Goal: Task Accomplishment & Management: Manage account settings

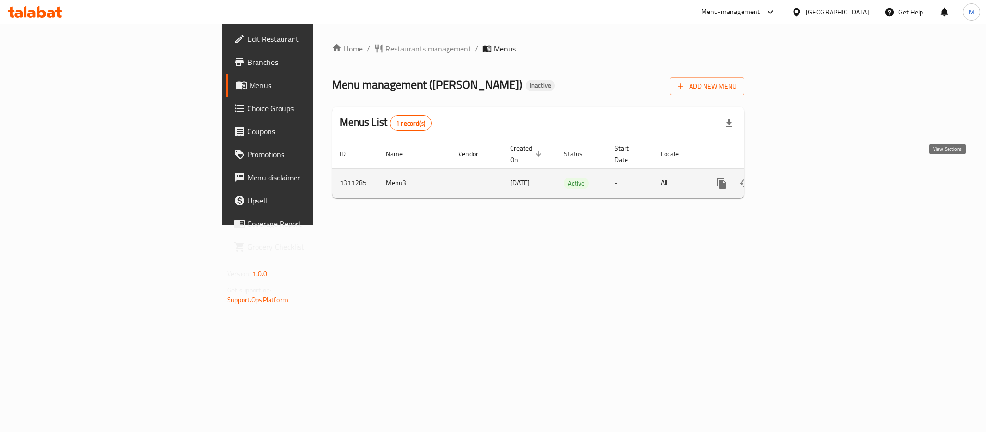
click at [797, 178] on icon "enhanced table" at bounding box center [791, 184] width 12 height 12
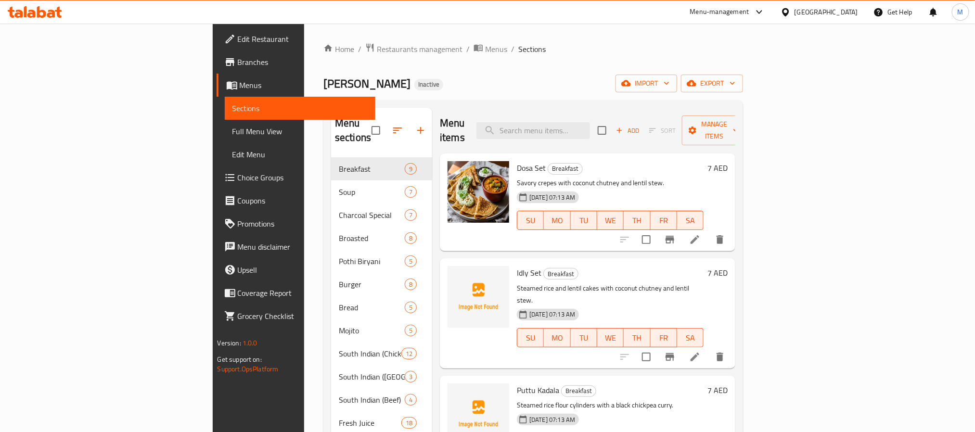
click at [743, 94] on div "Home / Restaurants management / Menus / Sections Ahlan almas Inactive import ex…" at bounding box center [533, 418] width 420 height 750
click at [735, 78] on span "export" at bounding box center [712, 83] width 47 height 12
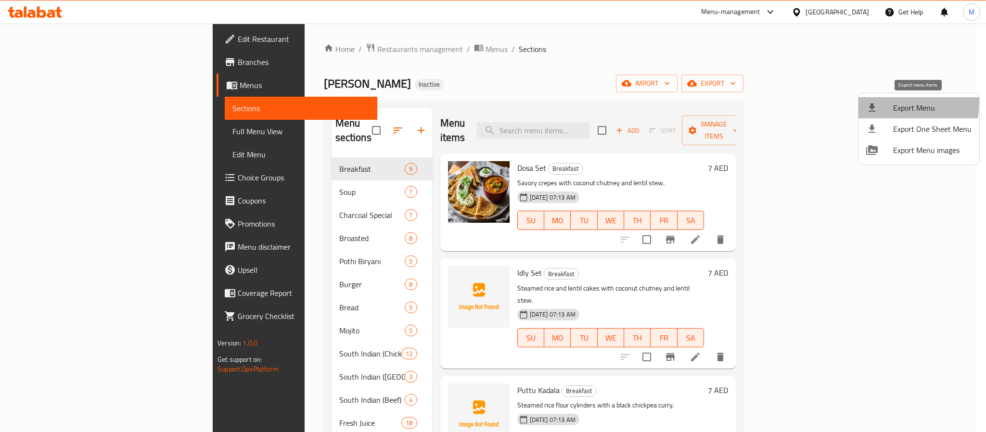
click at [875, 102] on icon at bounding box center [872, 108] width 12 height 12
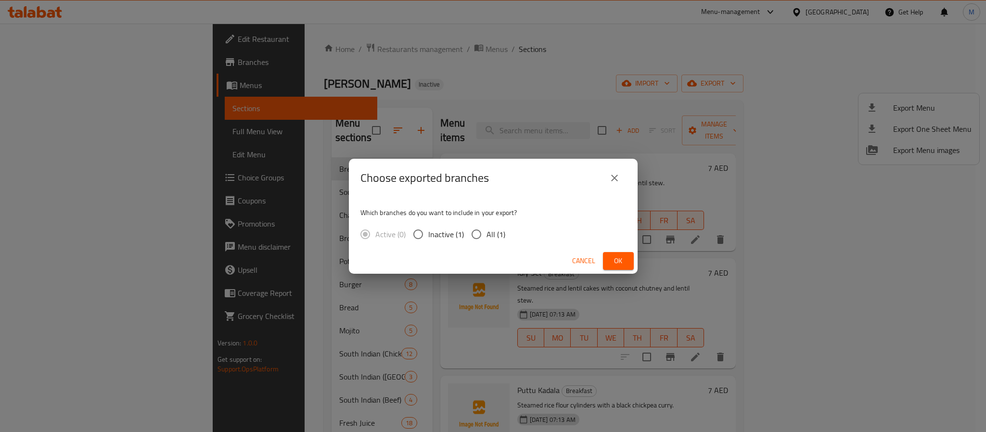
click at [498, 234] on span "All (1)" at bounding box center [495, 235] width 19 height 12
click at [486, 234] on input "All (1)" at bounding box center [476, 234] width 20 height 20
radio input "true"
click at [631, 263] on button "Ok" at bounding box center [618, 261] width 31 height 18
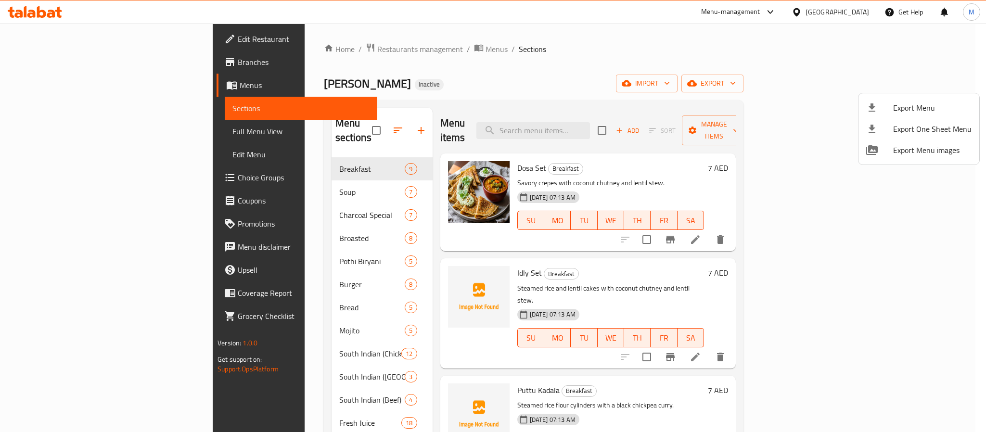
click at [291, 51] on div at bounding box center [493, 216] width 986 height 432
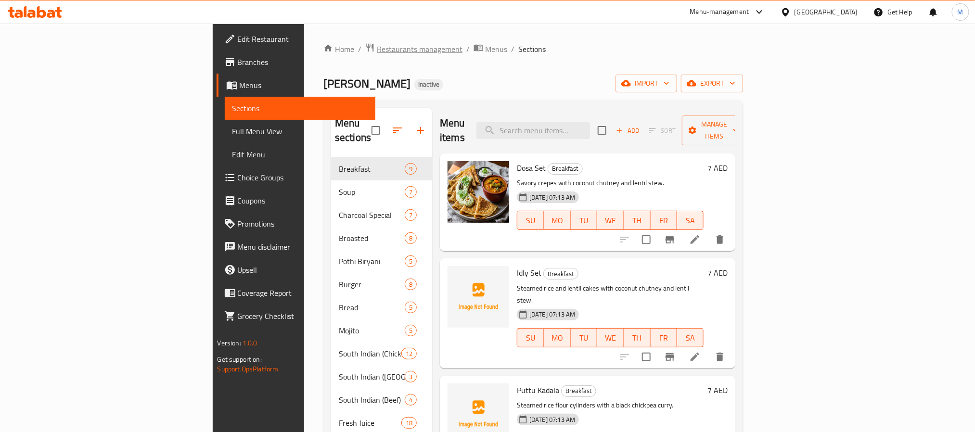
click at [377, 51] on span "Restaurants management" at bounding box center [420, 49] width 86 height 12
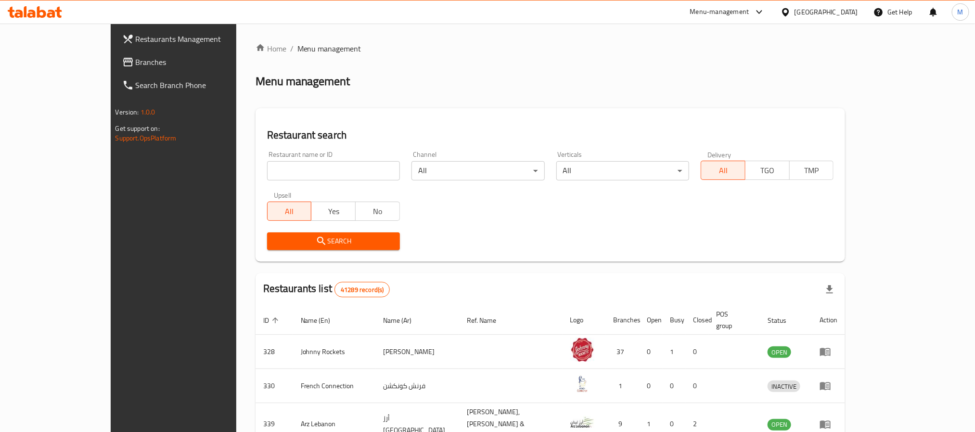
click at [136, 61] on span "Branches" at bounding box center [201, 62] width 130 height 12
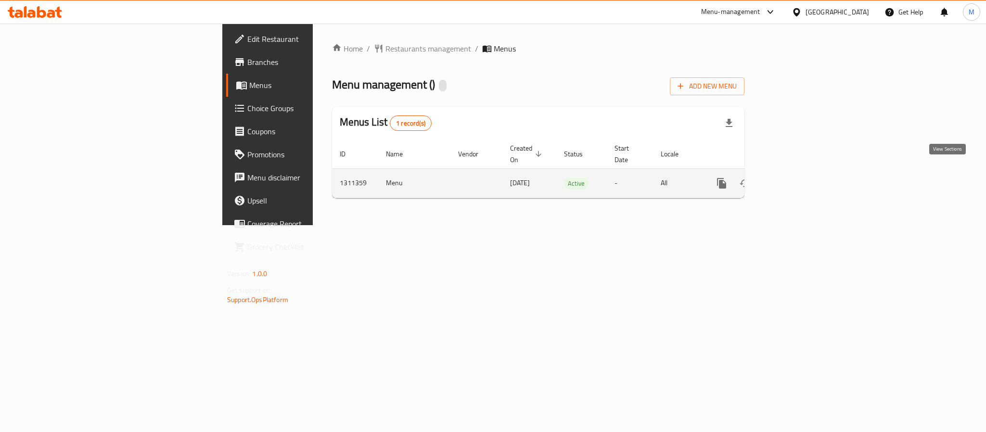
click at [795, 179] on icon "enhanced table" at bounding box center [791, 183] width 9 height 9
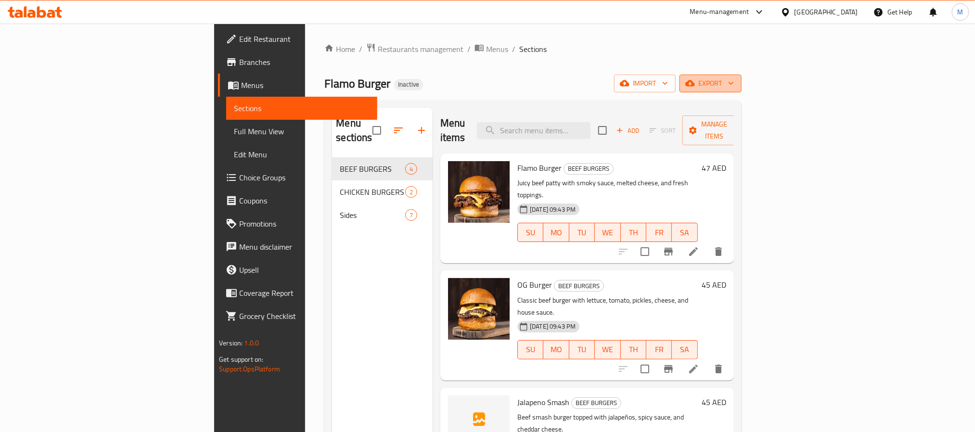
click at [734, 83] on span "export" at bounding box center [710, 83] width 47 height 12
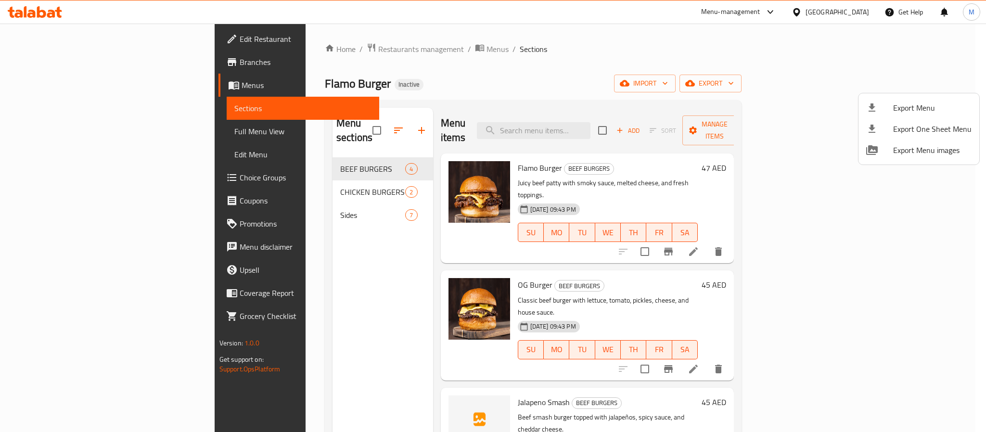
click at [758, 52] on div at bounding box center [493, 216] width 986 height 432
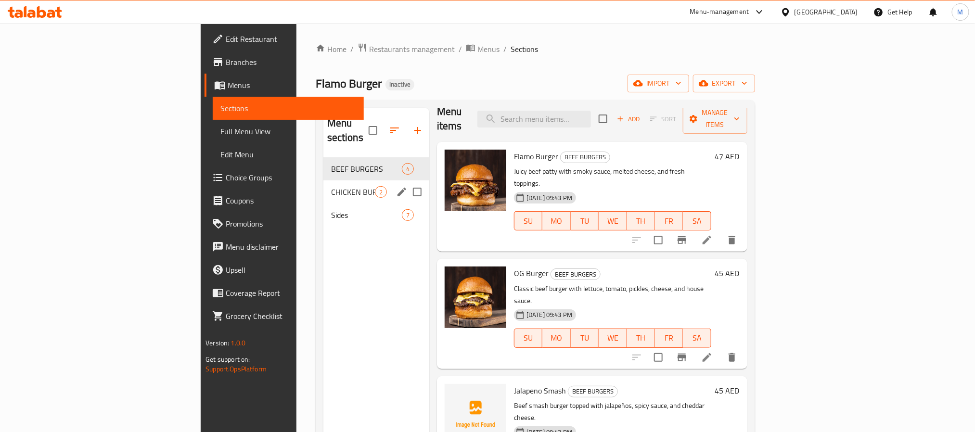
click at [331, 186] on span "CHICKEN BURGERS" at bounding box center [353, 192] width 44 height 12
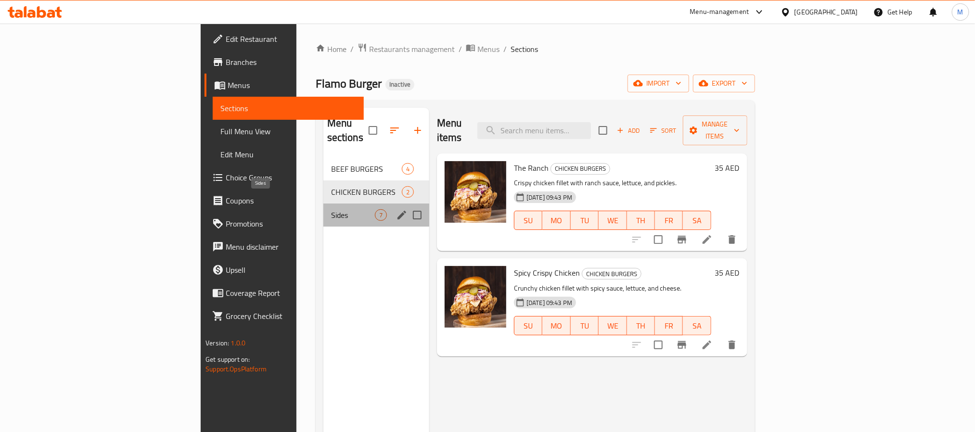
click at [331, 209] on span "Sides" at bounding box center [353, 215] width 44 height 12
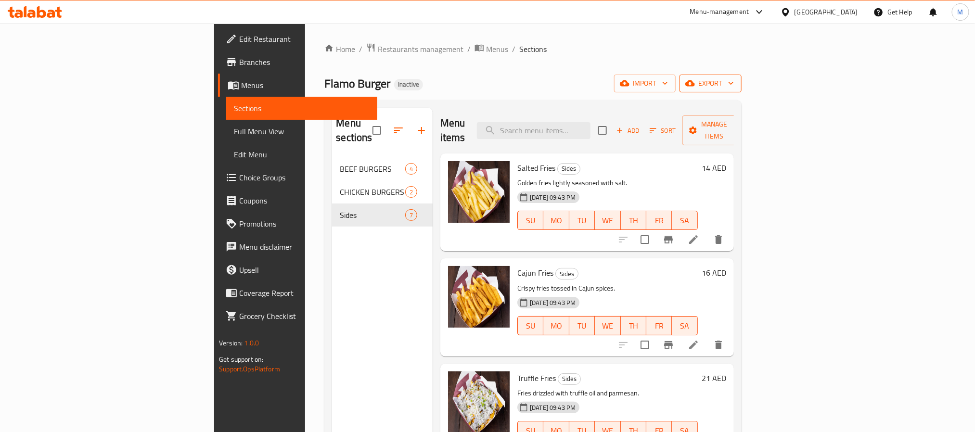
click at [734, 84] on span "export" at bounding box center [710, 83] width 47 height 12
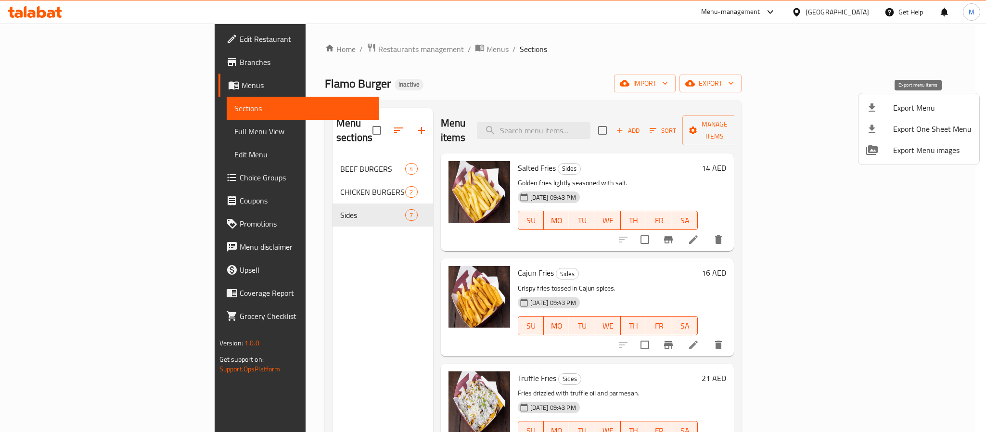
click at [891, 110] on div at bounding box center [879, 108] width 27 height 12
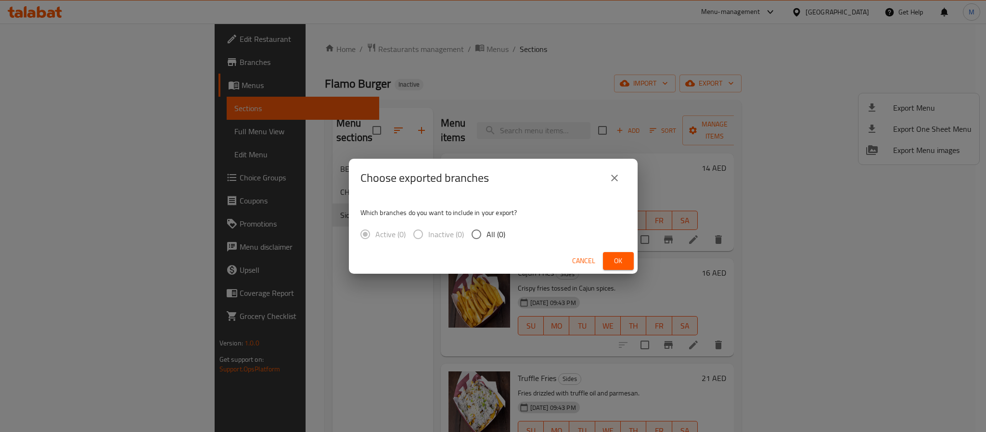
click at [484, 231] on input "All (0)" at bounding box center [476, 234] width 20 height 20
radio input "true"
click at [613, 185] on button "close" at bounding box center [614, 177] width 23 height 23
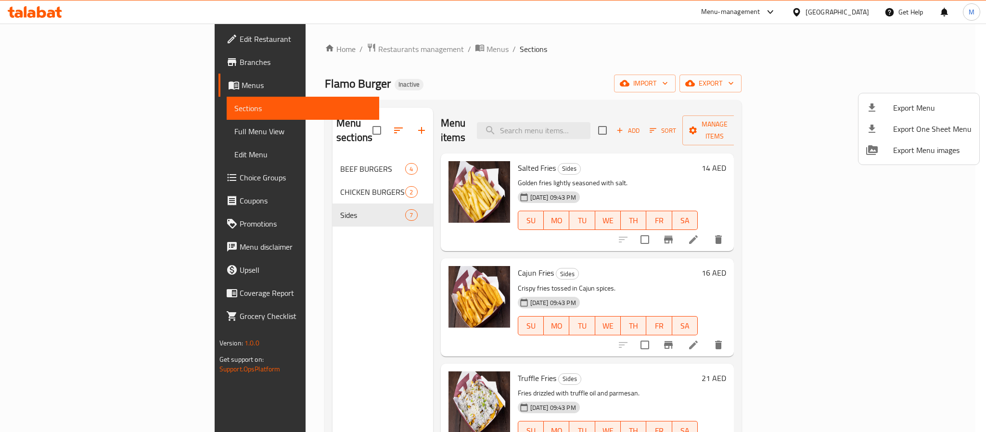
click at [894, 94] on ul "Export Menu Export One Sheet Menu Export Menu images" at bounding box center [918, 128] width 121 height 71
click at [895, 97] on li "Export Menu" at bounding box center [918, 107] width 121 height 21
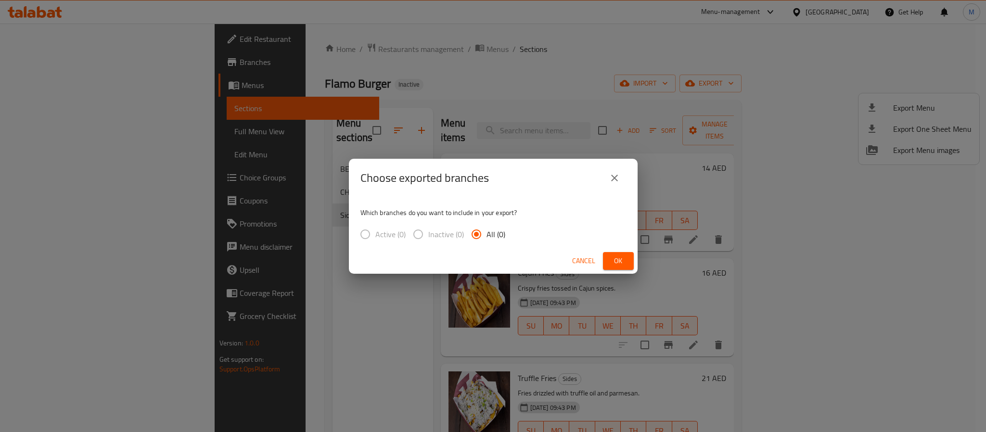
click at [623, 185] on button "close" at bounding box center [614, 177] width 23 height 23
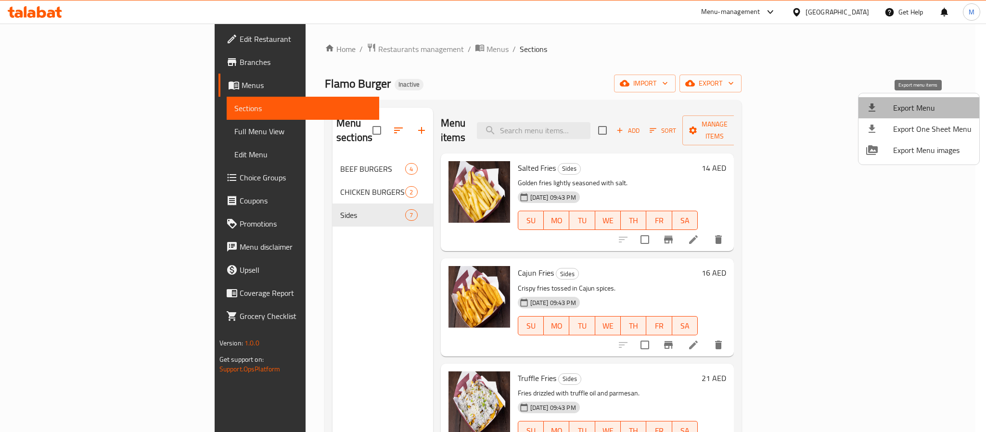
click at [924, 108] on span "Export Menu" at bounding box center [932, 108] width 78 height 12
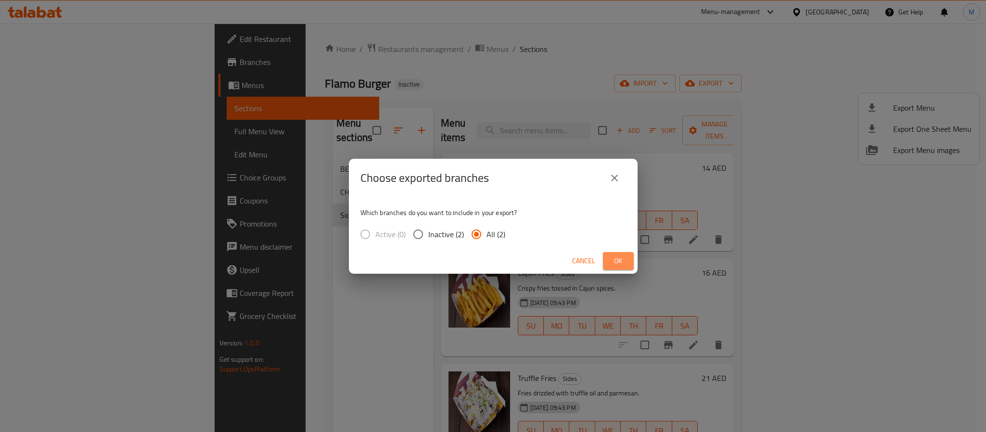
click at [615, 256] on span "Ok" at bounding box center [618, 261] width 15 height 12
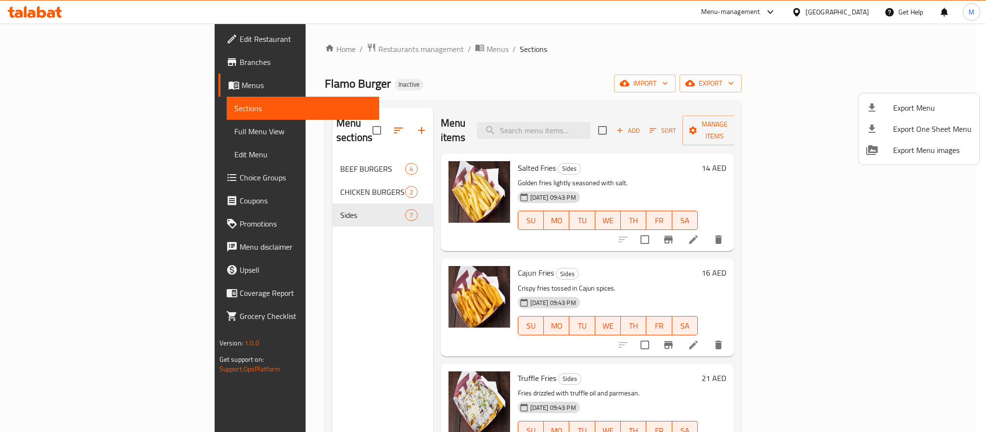
click at [76, 42] on div at bounding box center [493, 216] width 986 height 432
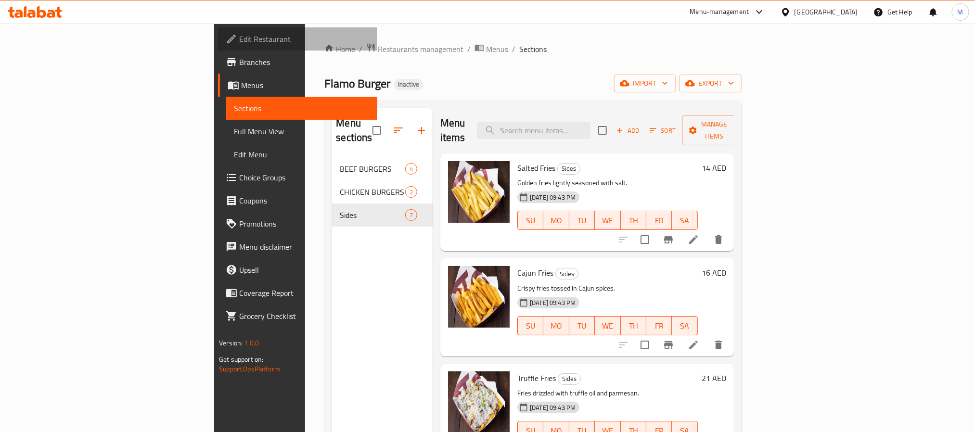
click at [239, 39] on span "Edit Restaurant" at bounding box center [304, 39] width 130 height 12
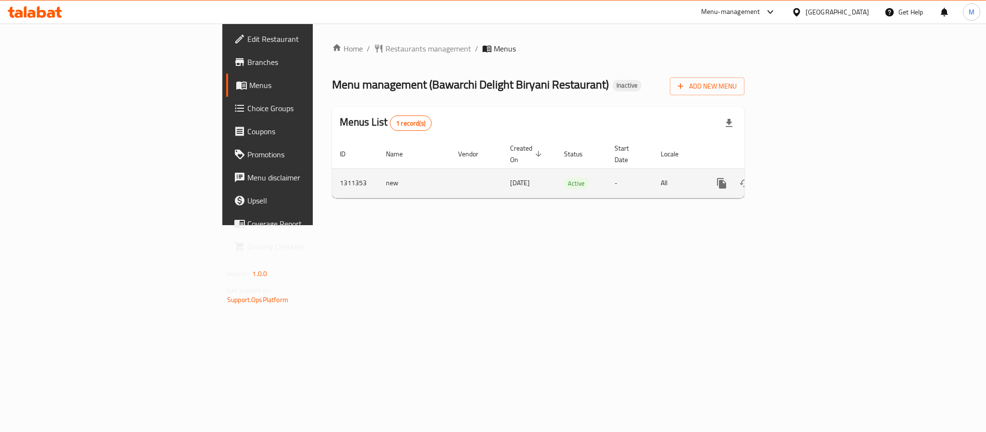
click at [797, 178] on icon "enhanced table" at bounding box center [791, 184] width 12 height 12
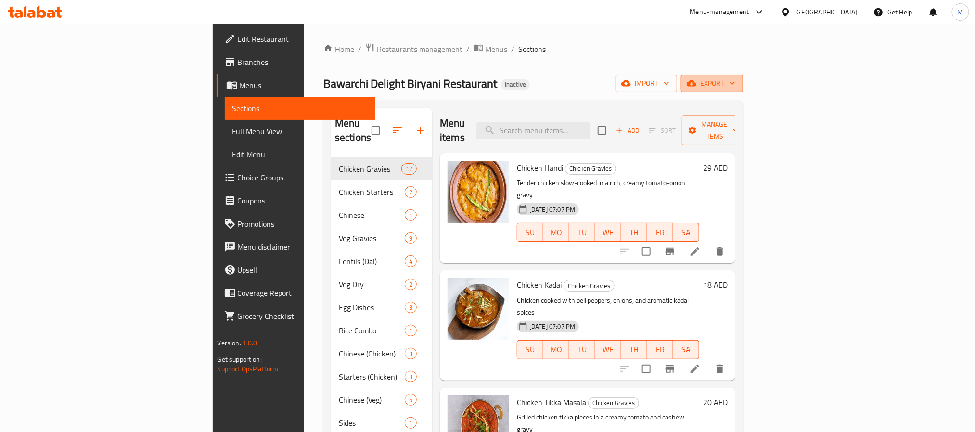
click at [743, 81] on button "export" at bounding box center [712, 84] width 62 height 18
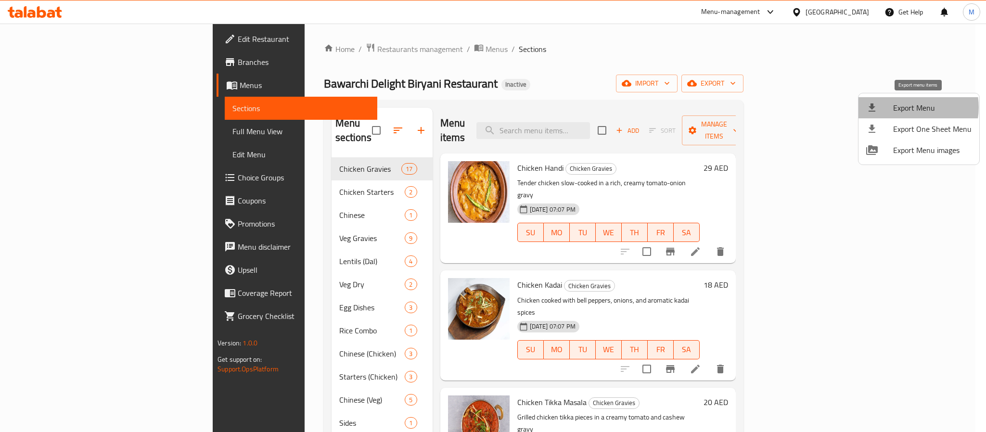
click at [908, 107] on span "Export Menu" at bounding box center [932, 108] width 78 height 12
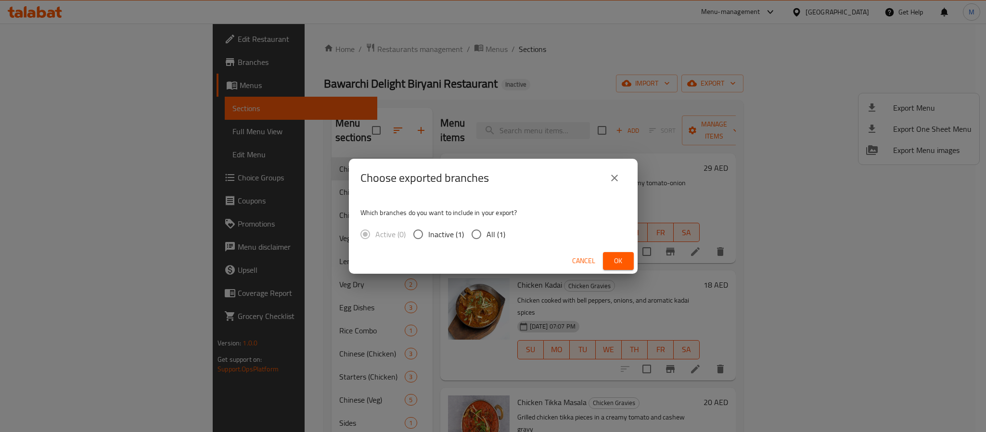
click at [500, 230] on span "All (1)" at bounding box center [495, 235] width 19 height 12
click at [486, 230] on input "All (1)" at bounding box center [476, 234] width 20 height 20
radio input "true"
click at [627, 265] on button "Ok" at bounding box center [618, 261] width 31 height 18
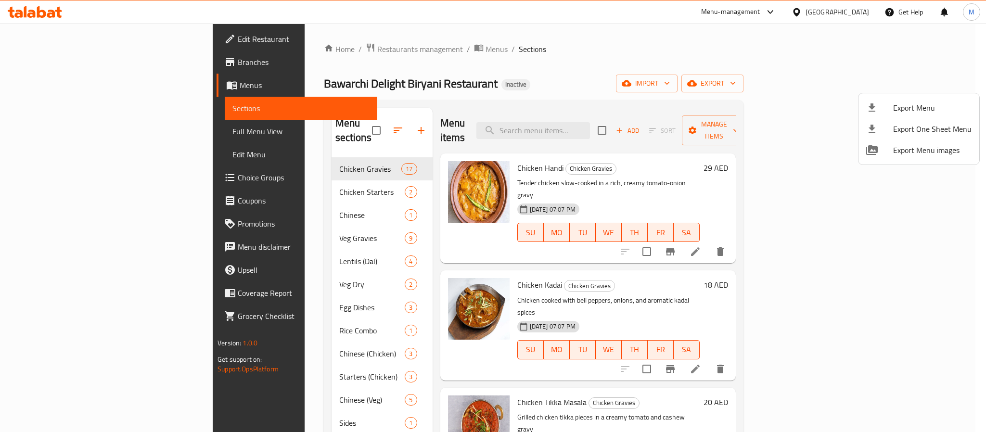
click at [499, 113] on div at bounding box center [493, 216] width 986 height 432
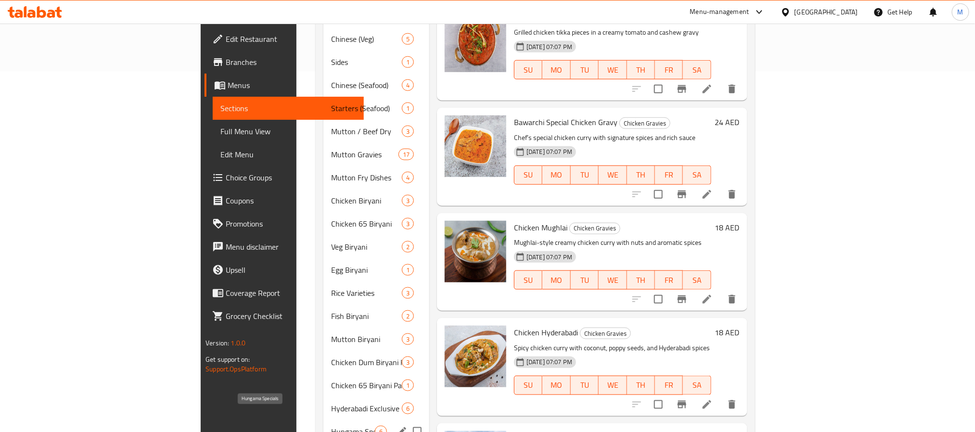
scroll to position [434, 0]
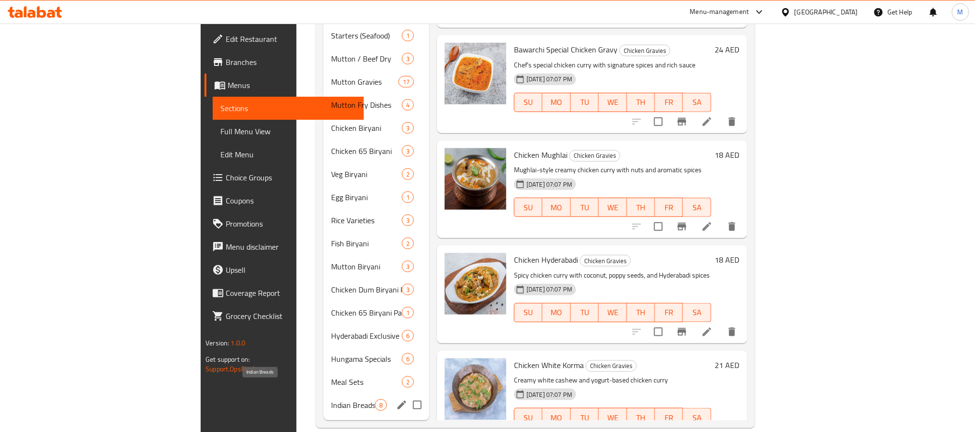
click at [331, 399] on span "Indian Breads" at bounding box center [353, 405] width 44 height 12
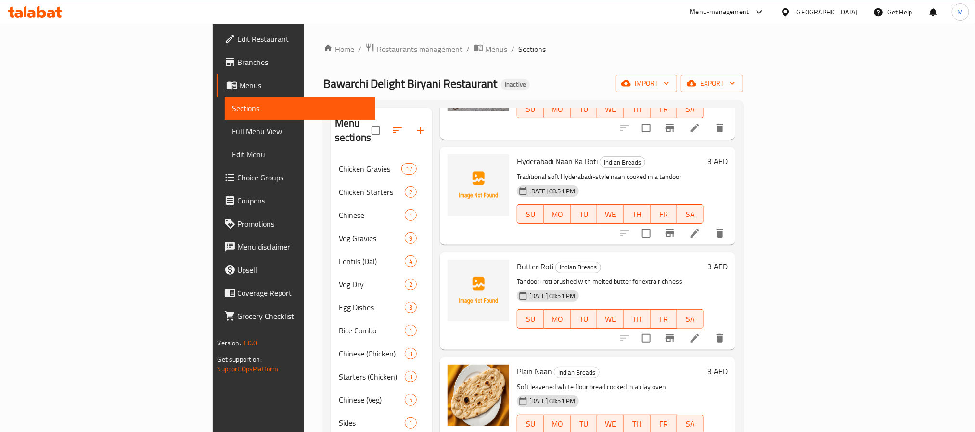
scroll to position [133, 0]
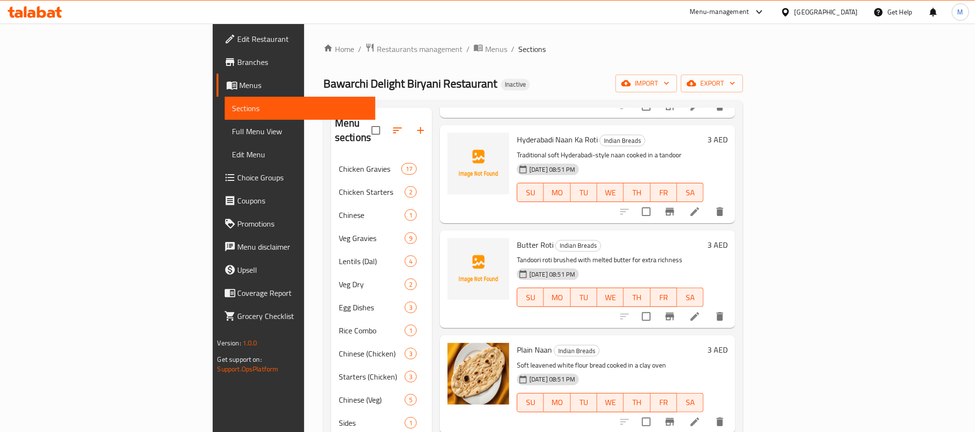
click at [517, 238] on span "Butter Roti" at bounding box center [535, 245] width 37 height 14
copy h6 "Butter Roti"
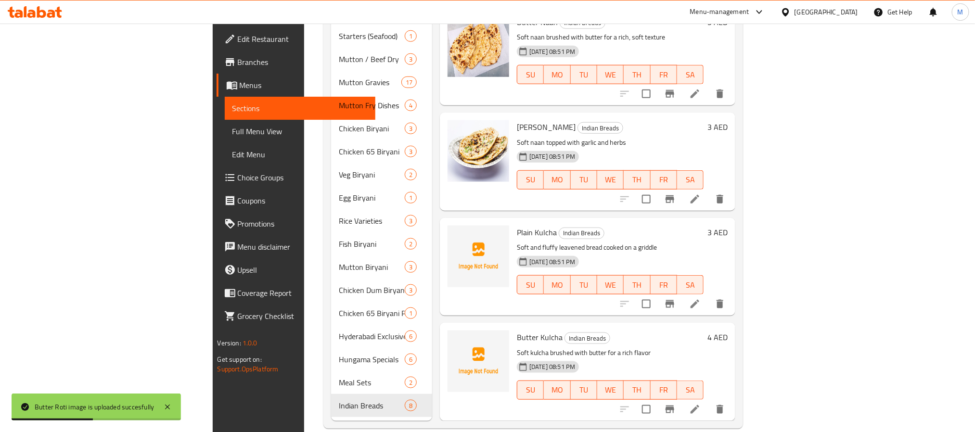
scroll to position [434, 0]
click at [517, 225] on span "Plain Kulcha" at bounding box center [537, 232] width 40 height 14
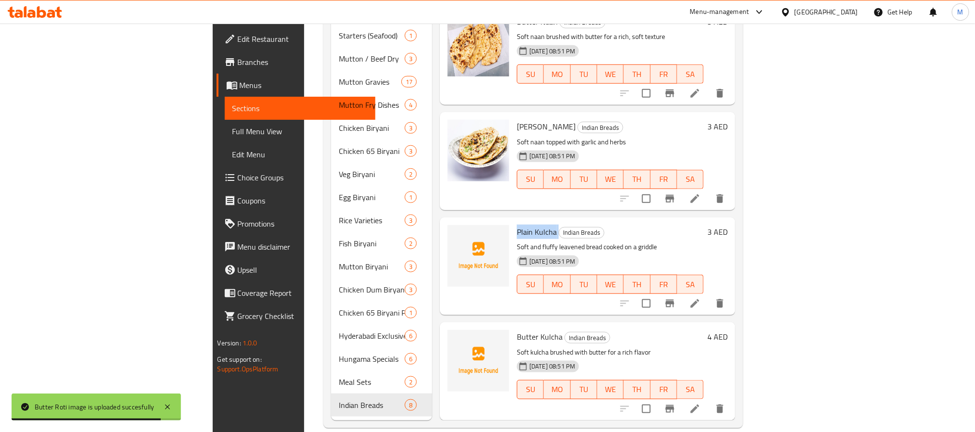
copy h6 "Plain Kulcha"
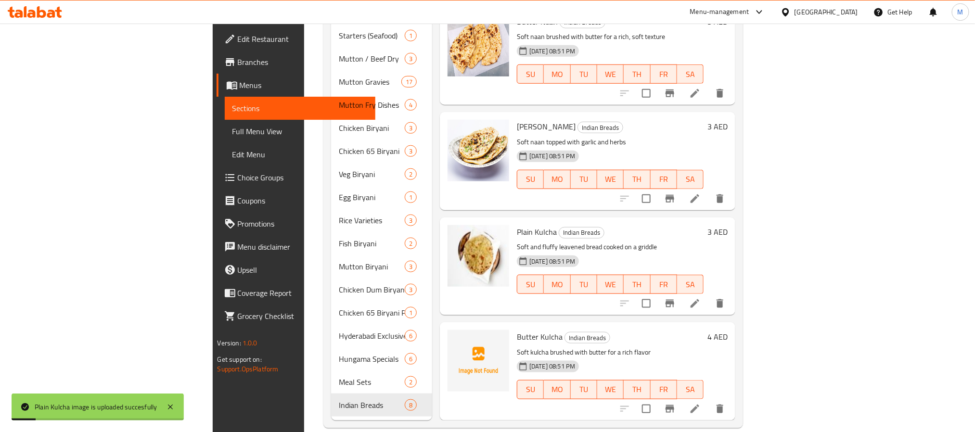
click at [547, 241] on p "Soft and fluffy leavened bread cooked on a griddle" at bounding box center [610, 247] width 187 height 12
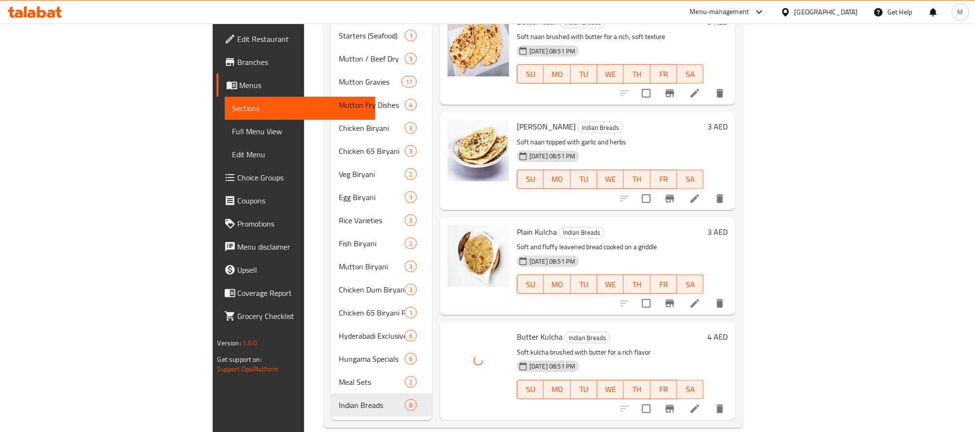
click at [517, 330] on span "Butter Kulcha" at bounding box center [540, 337] width 46 height 14
copy h6 "Butter Kulcha"
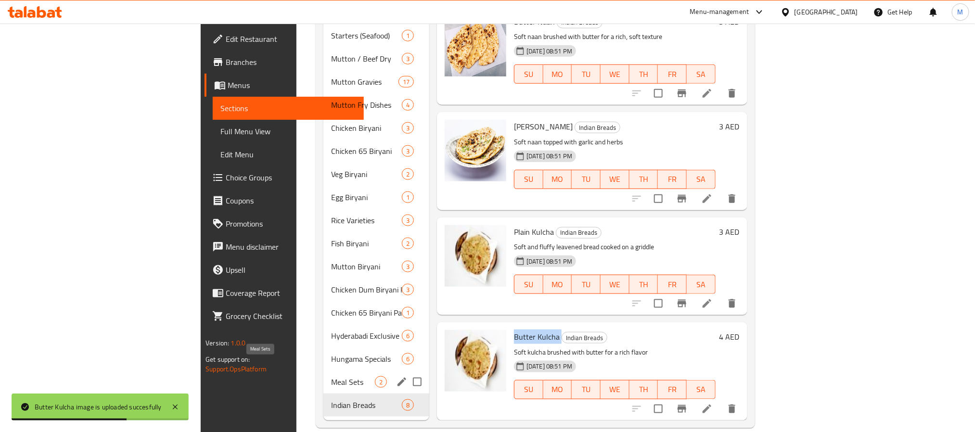
click at [331, 376] on span "Meal Sets" at bounding box center [353, 382] width 44 height 12
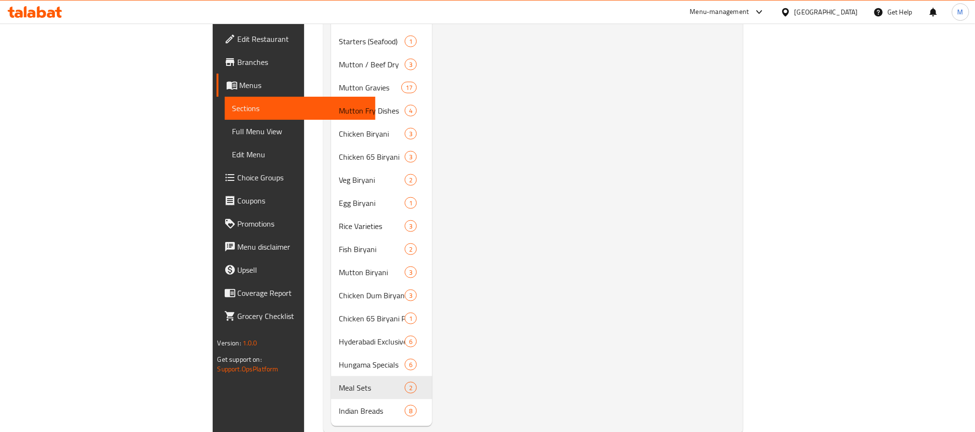
scroll to position [433, 0]
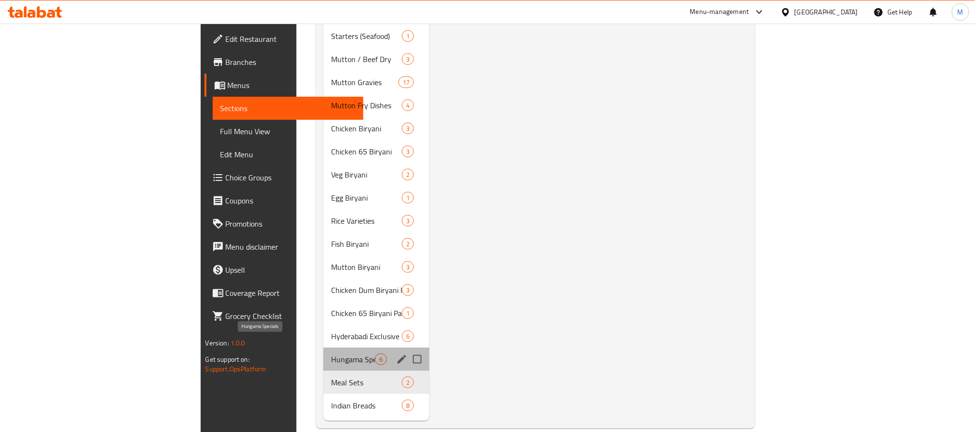
click at [331, 354] on span "Hungama Specials" at bounding box center [353, 360] width 44 height 12
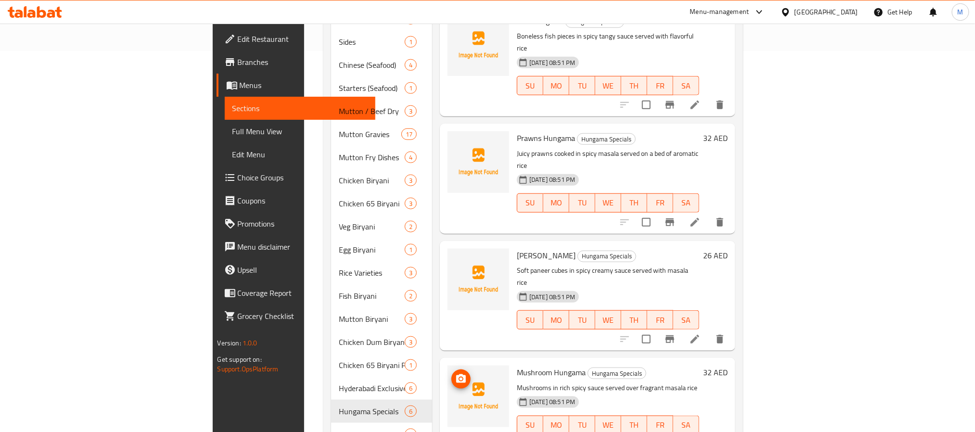
scroll to position [434, 0]
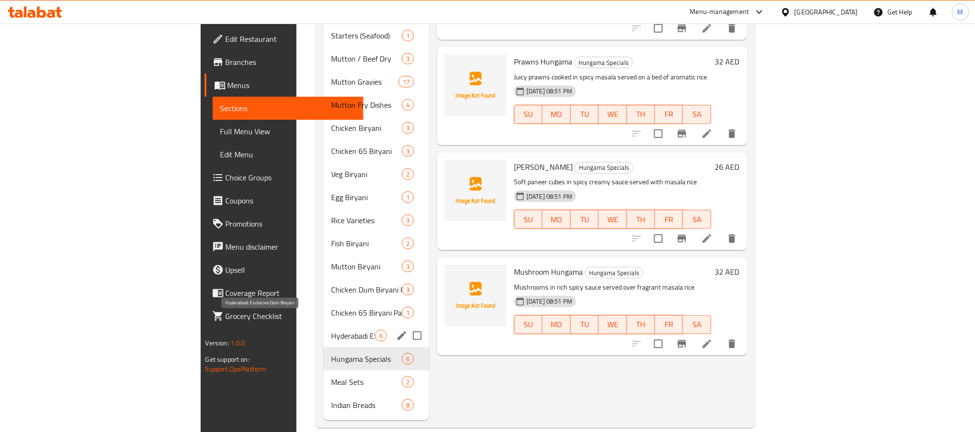
click at [331, 330] on span "Hyderabadi Exclusive Dum Biryani" at bounding box center [353, 336] width 44 height 12
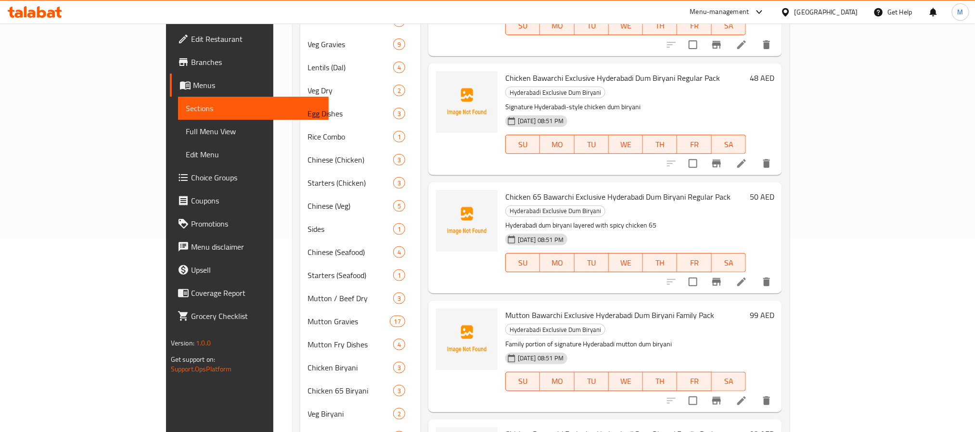
scroll to position [434, 0]
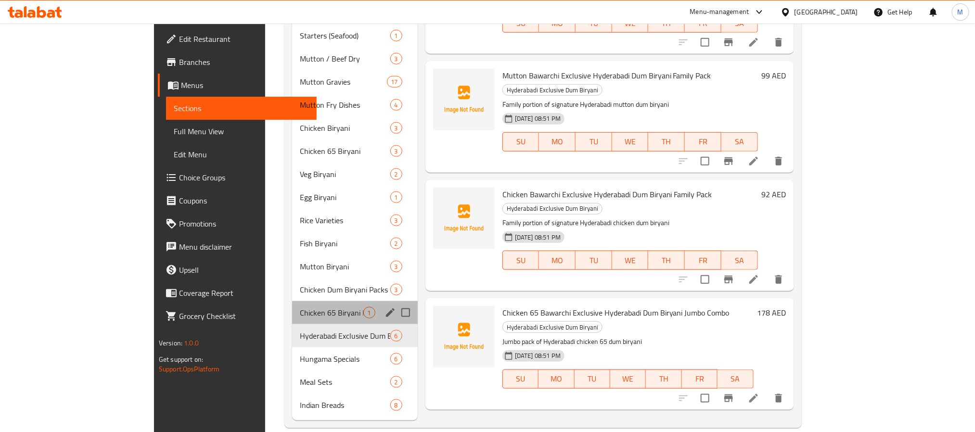
click at [292, 305] on div "Chicken 65 Biryani Packs 1" at bounding box center [355, 312] width 126 height 23
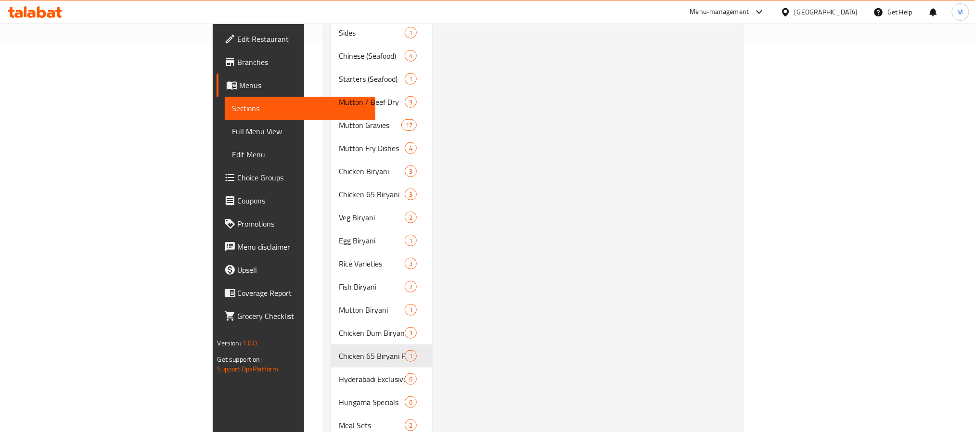
scroll to position [433, 0]
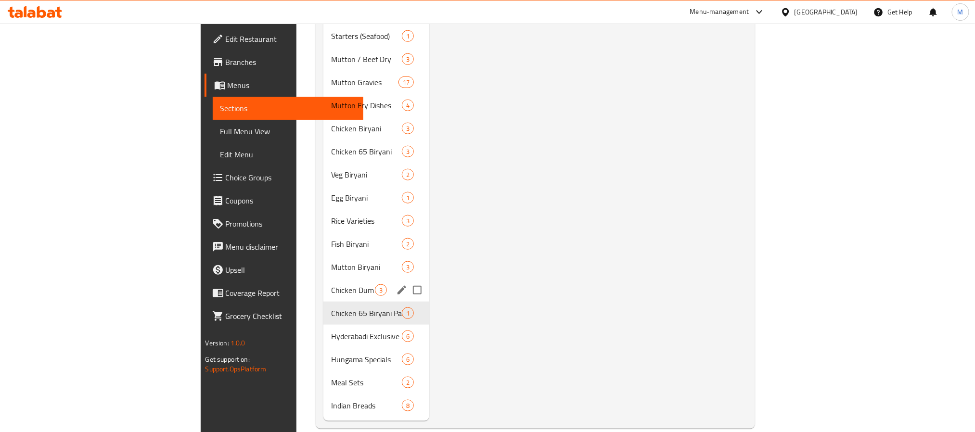
click at [323, 282] on div "Chicken Dum Biryani Packs 3" at bounding box center [376, 290] width 106 height 23
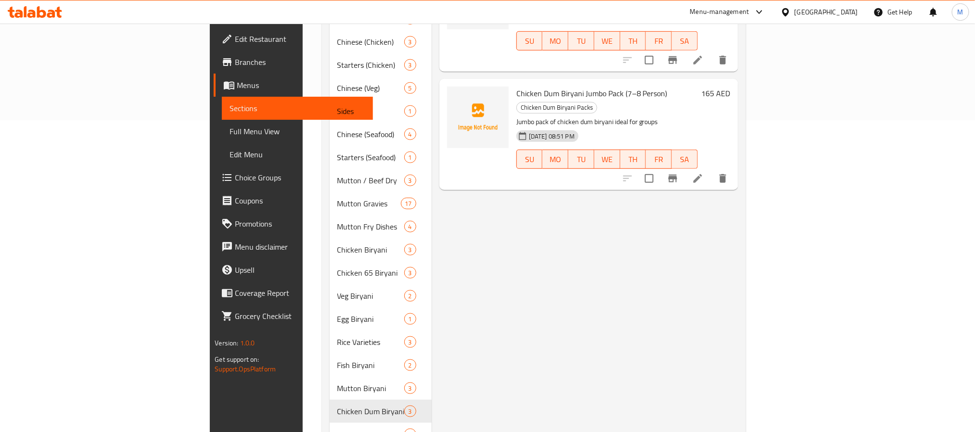
scroll to position [433, 0]
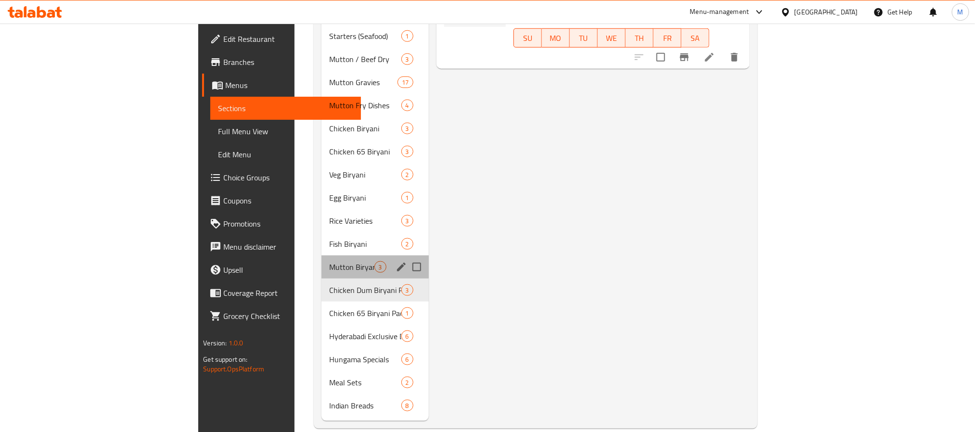
click at [321, 263] on div "Mutton Biryani 3" at bounding box center [374, 267] width 107 height 23
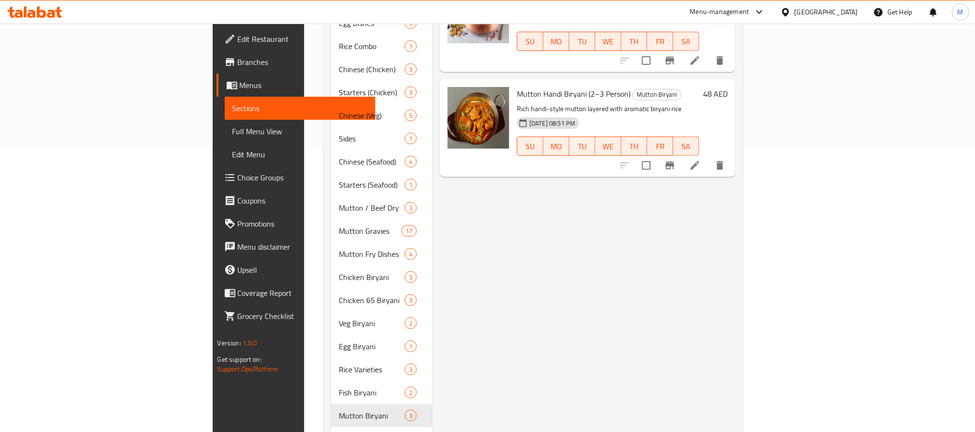
scroll to position [289, 0]
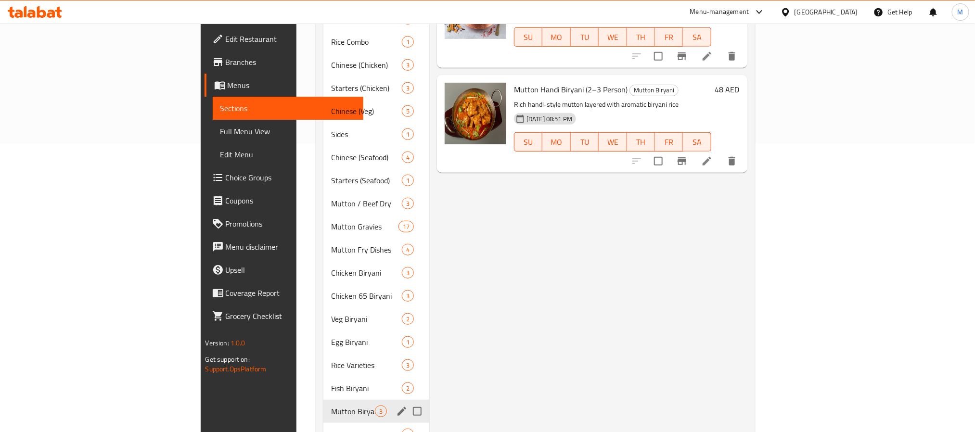
click at [323, 400] on div "Mutton Biryani 3" at bounding box center [376, 411] width 106 height 23
click at [331, 383] on span "Fish Biryani" at bounding box center [353, 389] width 44 height 12
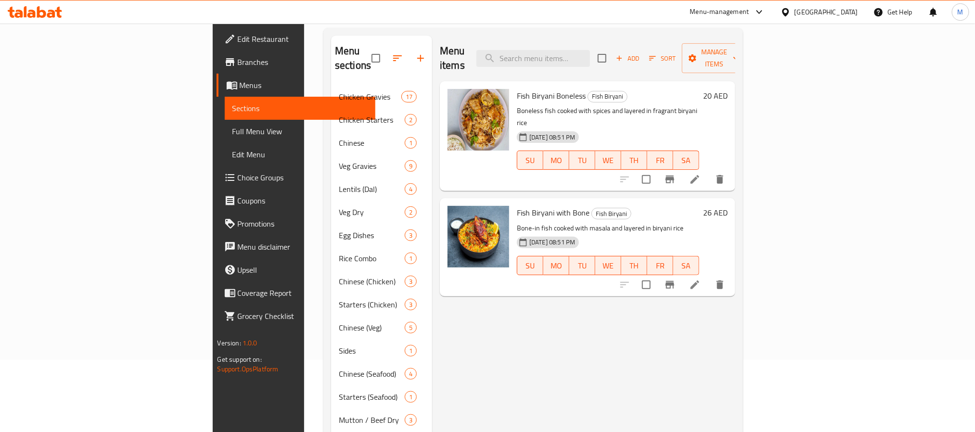
scroll to position [289, 0]
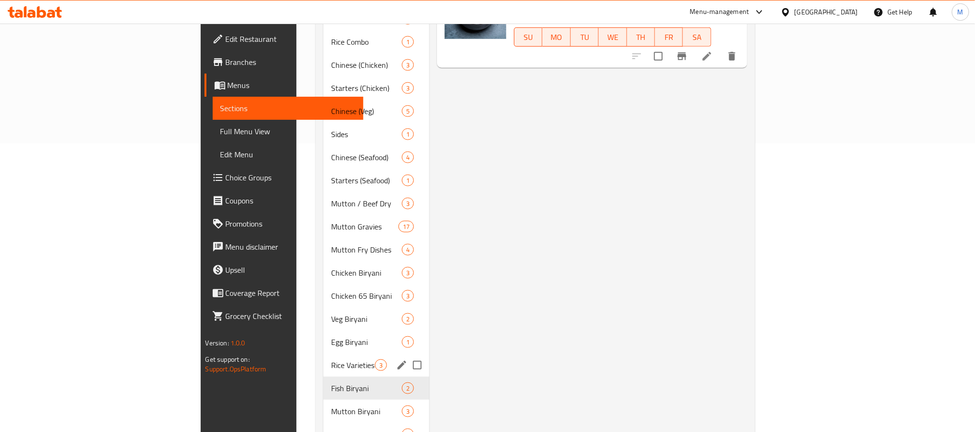
click at [331, 359] on span "Rice Varieties" at bounding box center [353, 365] width 44 height 12
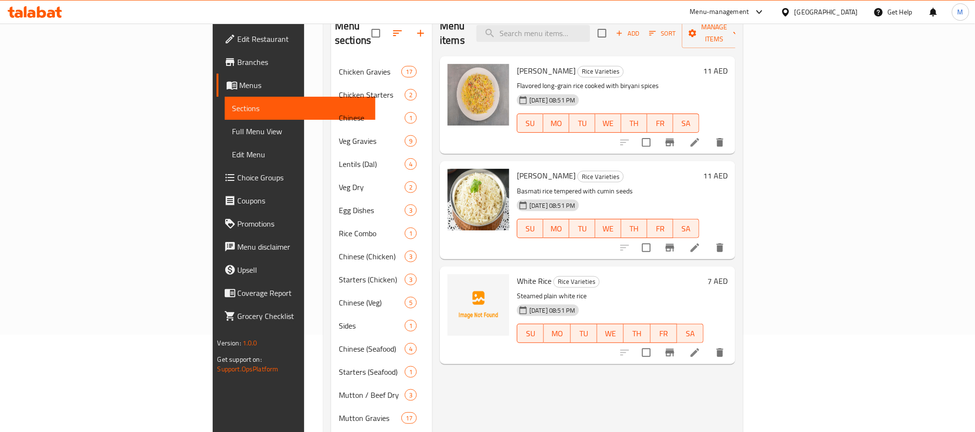
scroll to position [72, 0]
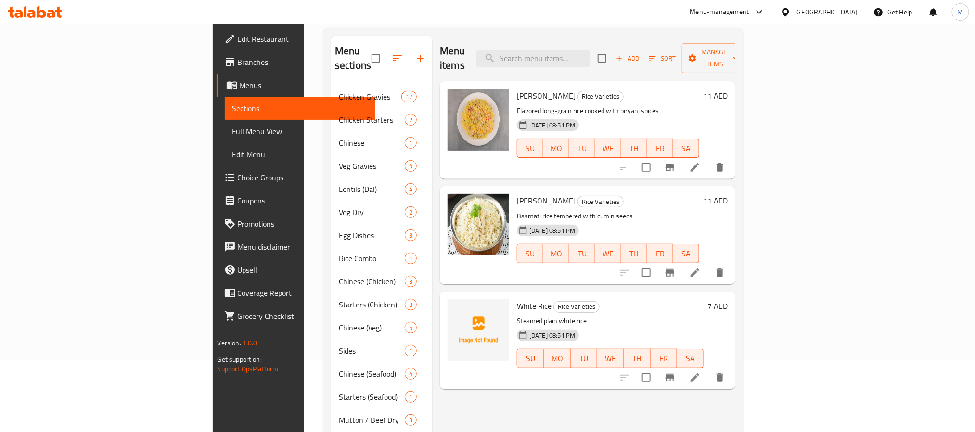
click at [517, 299] on span "White Rice" at bounding box center [534, 306] width 35 height 14
copy h6 "White Rice"
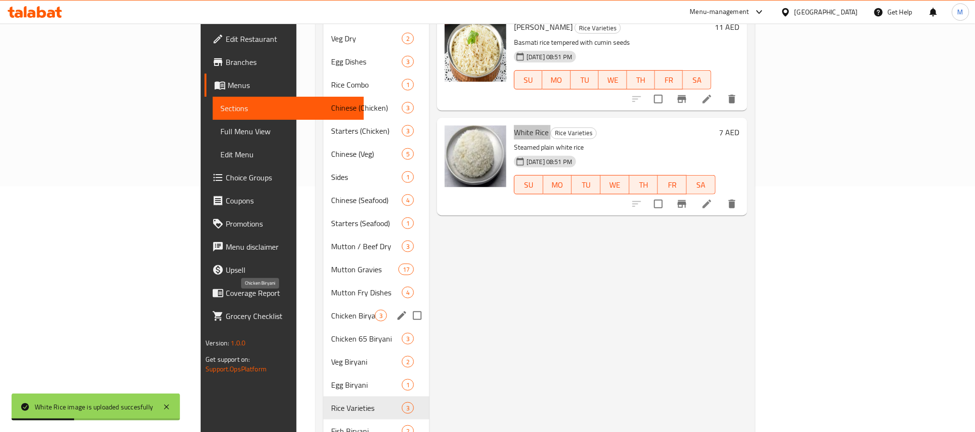
scroll to position [361, 0]
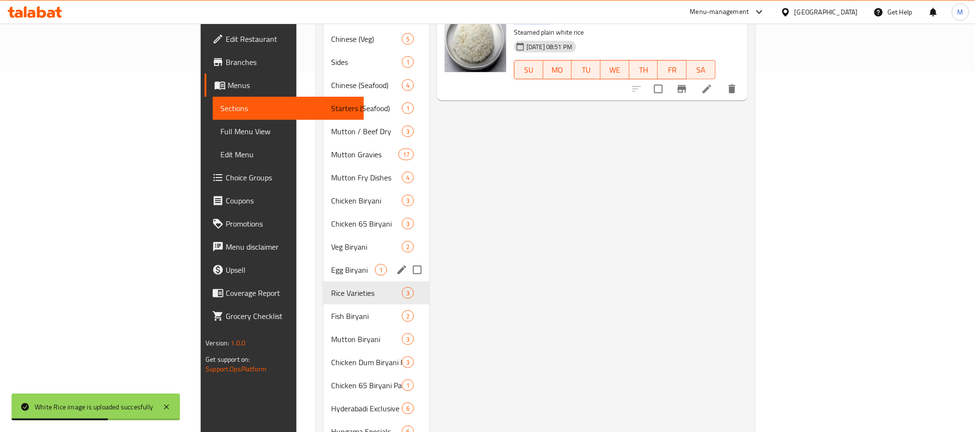
click at [323, 261] on div "Egg Biryani 1" at bounding box center [376, 269] width 106 height 23
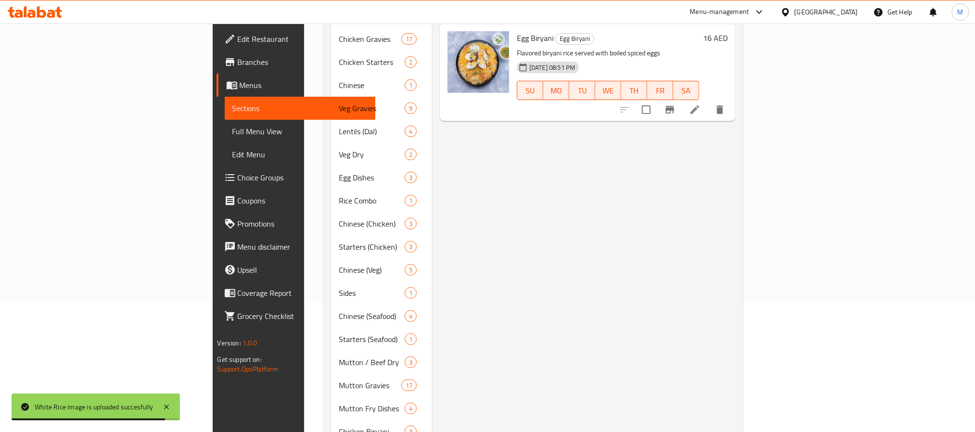
scroll to position [289, 0]
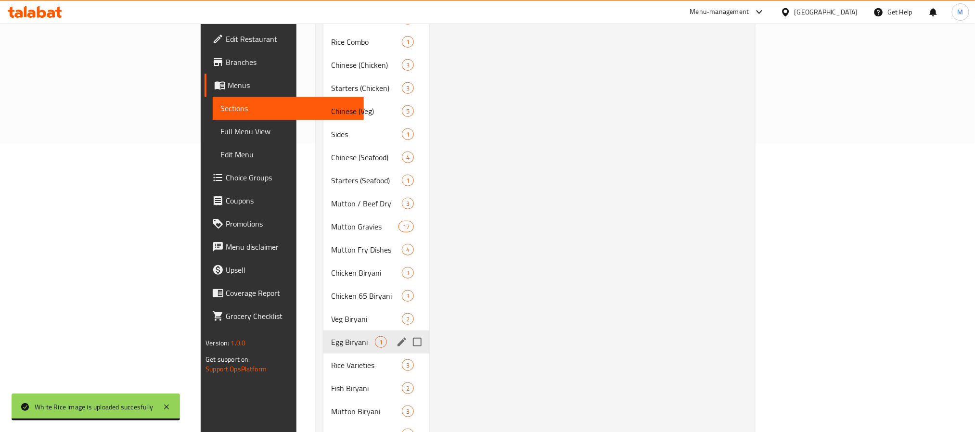
click at [331, 313] on span "Veg Biryani" at bounding box center [366, 319] width 71 height 12
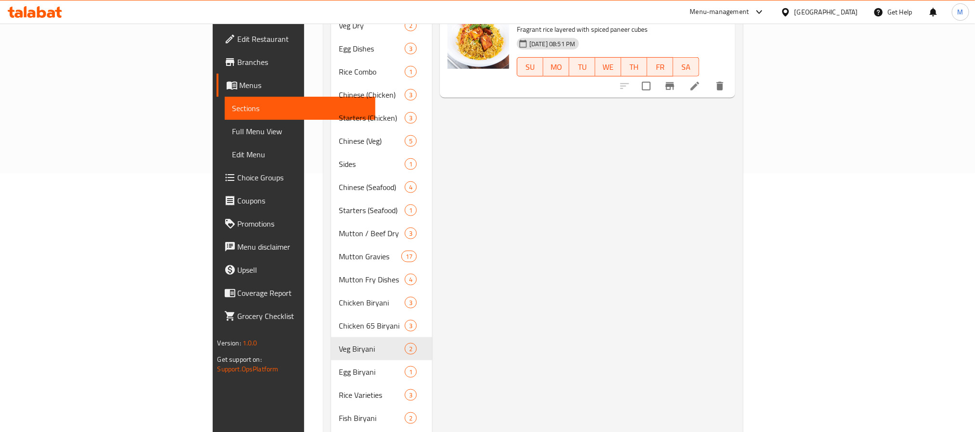
scroll to position [289, 0]
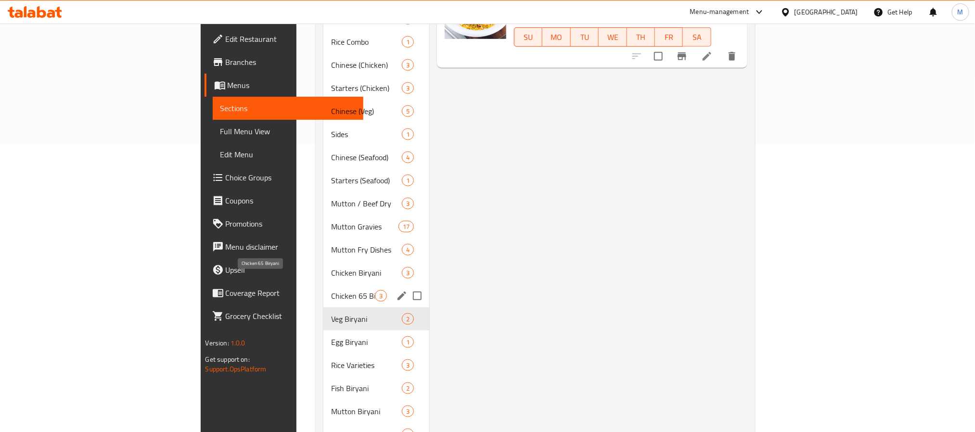
click at [331, 290] on span "Chicken 65 Biryani" at bounding box center [353, 296] width 44 height 12
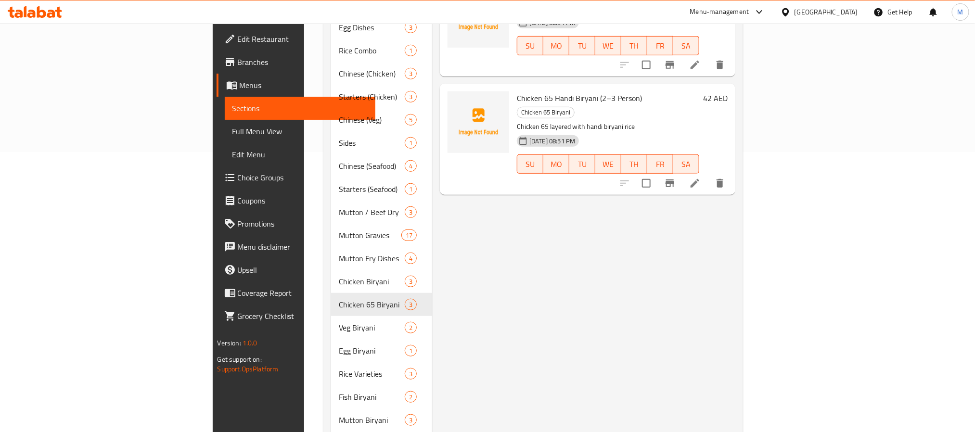
scroll to position [289, 0]
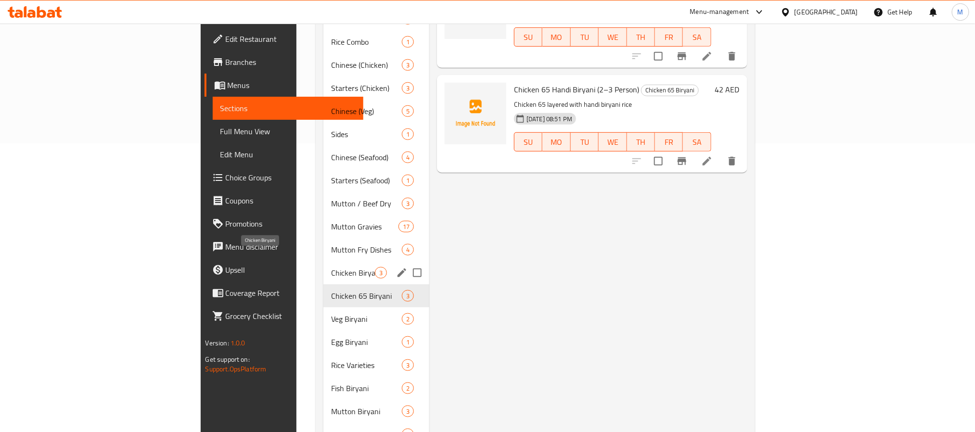
click at [331, 267] on span "Chicken Biryani" at bounding box center [353, 273] width 44 height 12
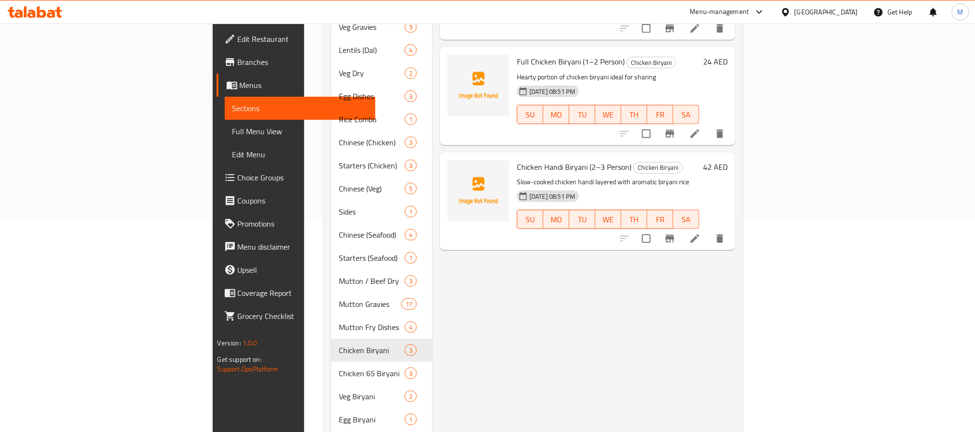
scroll to position [217, 0]
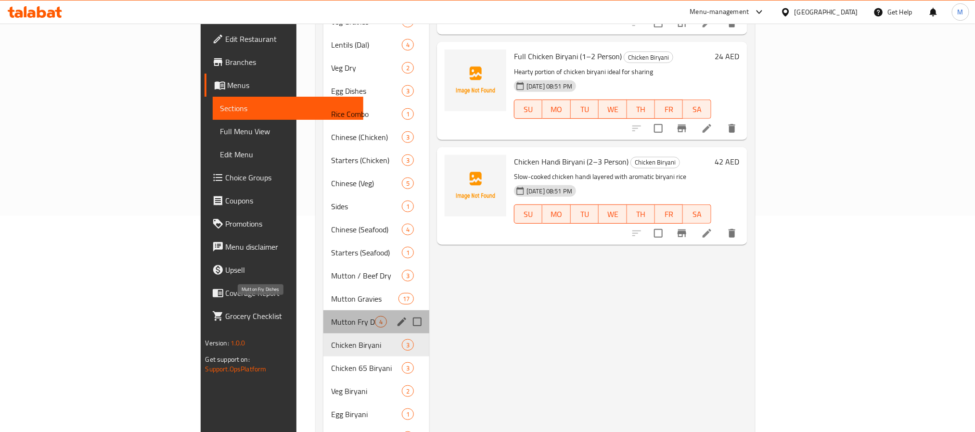
click at [331, 316] on span "Mutton Fry Dishes" at bounding box center [353, 322] width 44 height 12
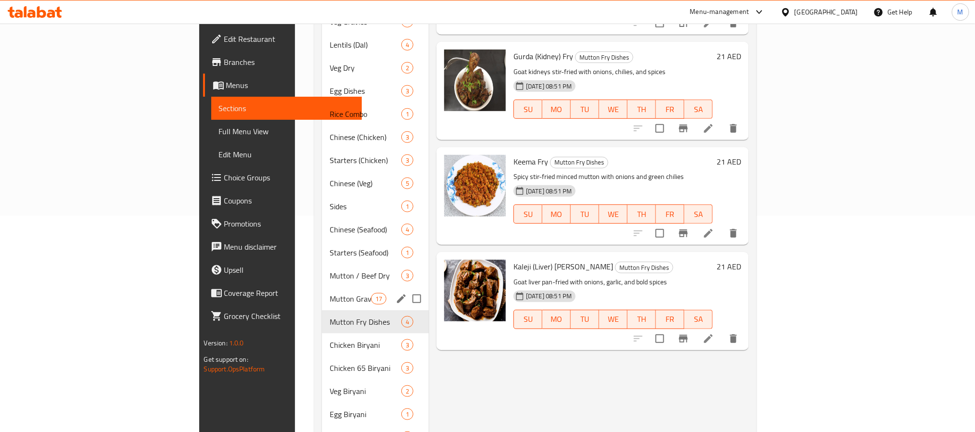
click at [322, 294] on div "Mutton Gravies 17" at bounding box center [375, 298] width 107 height 23
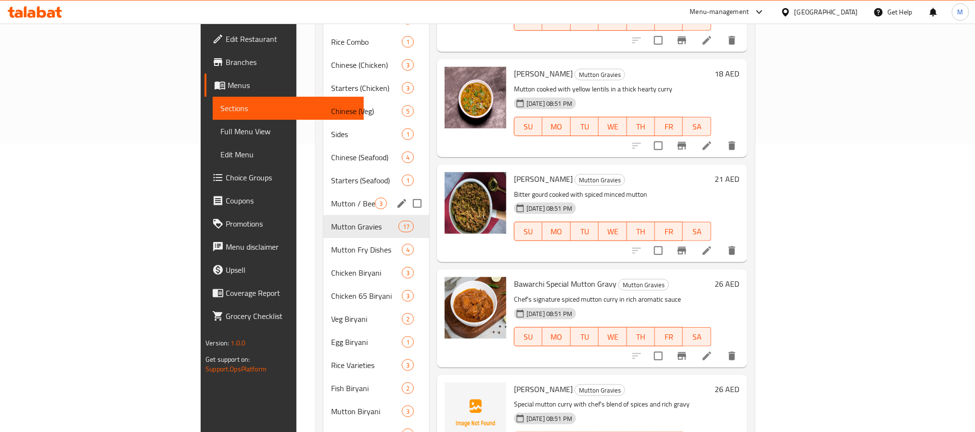
click at [331, 198] on span "Mutton / Beef Dry" at bounding box center [353, 204] width 44 height 12
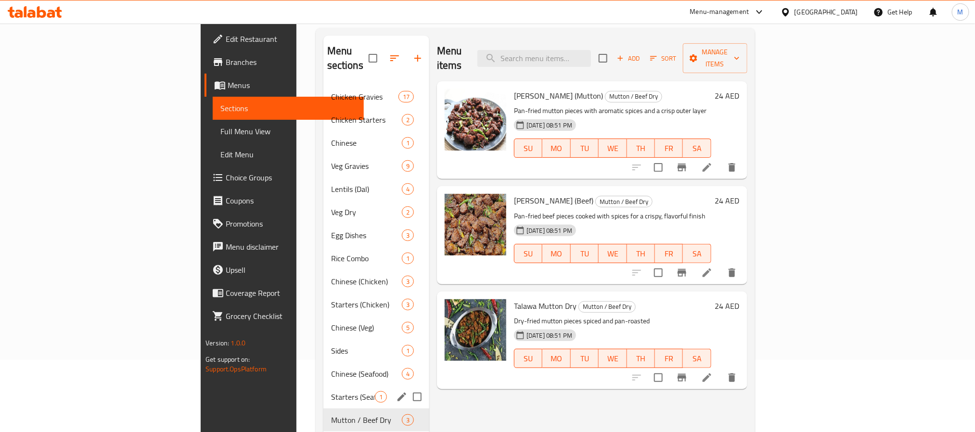
click at [331, 391] on span "Starters (Seafood)" at bounding box center [353, 397] width 44 height 12
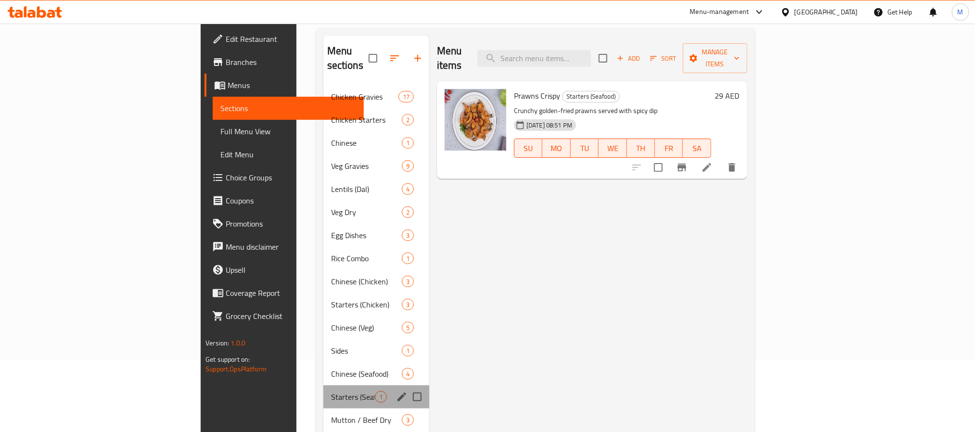
click at [323, 385] on div "Starters (Seafood) 1" at bounding box center [376, 396] width 106 height 23
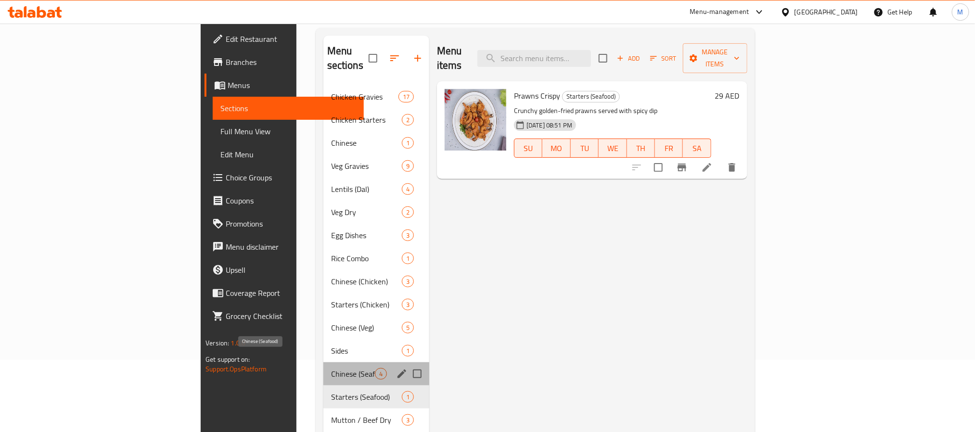
click at [331, 368] on span "Chinese (Seafood)" at bounding box center [353, 374] width 44 height 12
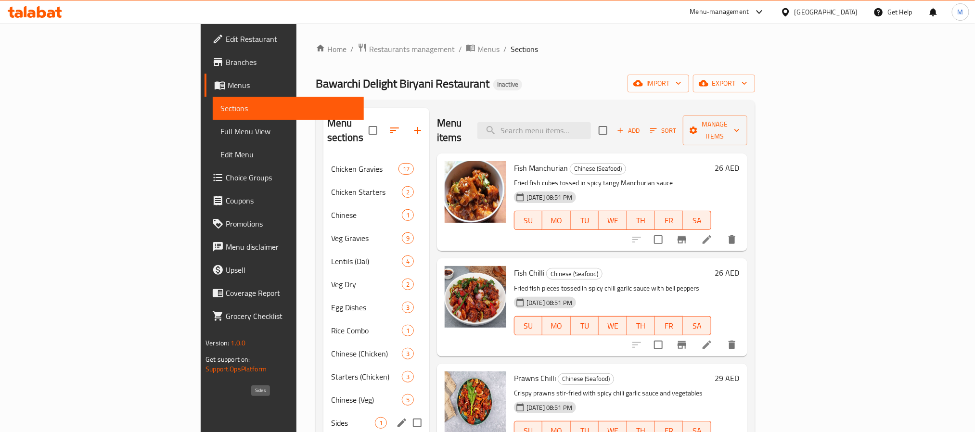
click at [331, 417] on span "Sides" at bounding box center [353, 423] width 44 height 12
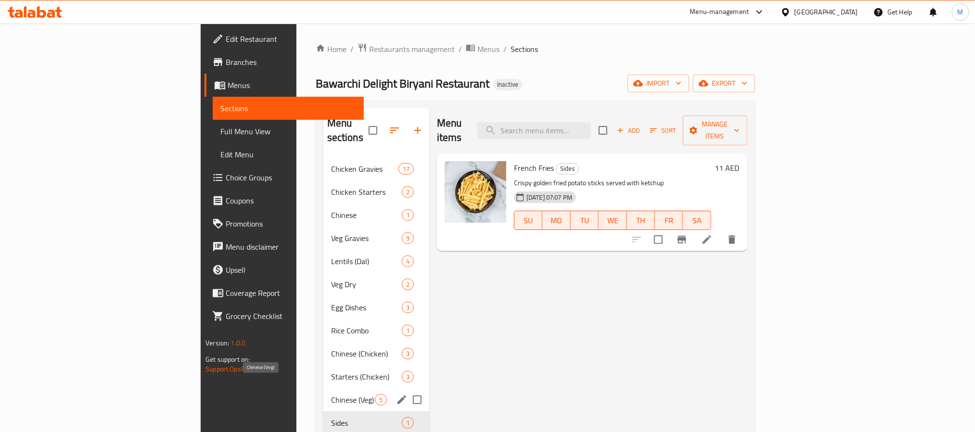
click at [331, 394] on span "Chinese (Veg)" at bounding box center [353, 400] width 44 height 12
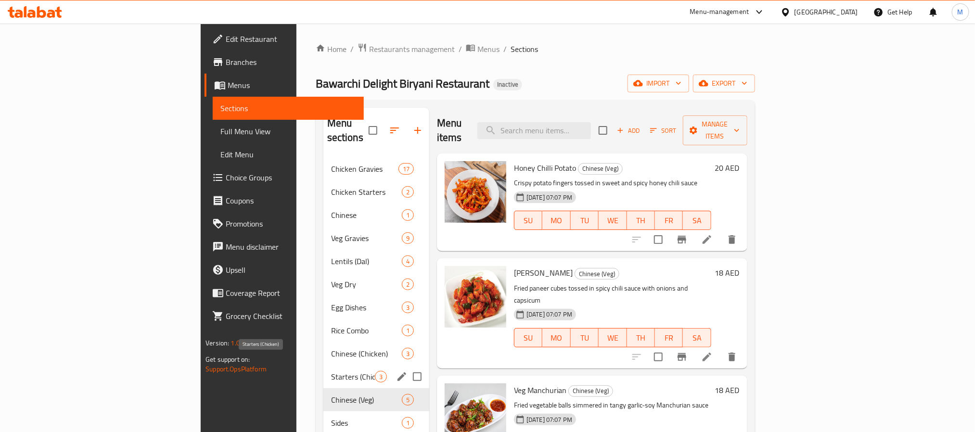
click at [331, 371] on span "Starters (Chicken)" at bounding box center [353, 377] width 44 height 12
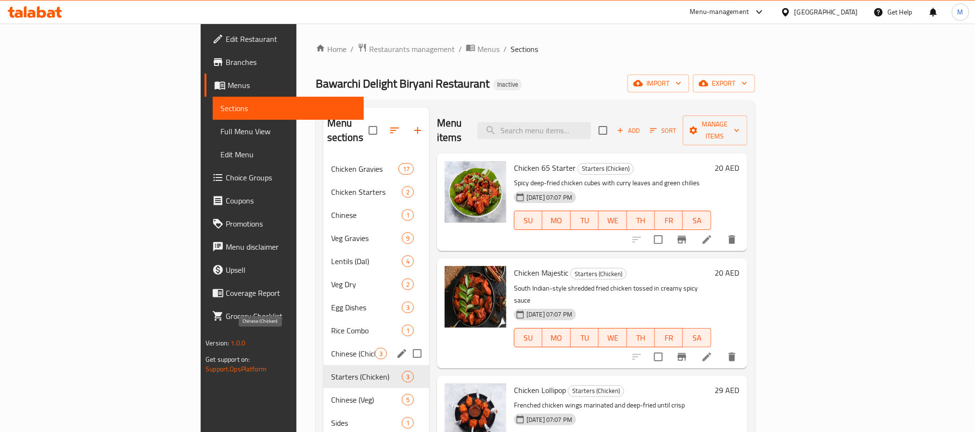
click at [331, 348] on span "Chinese (Chicken)" at bounding box center [353, 354] width 44 height 12
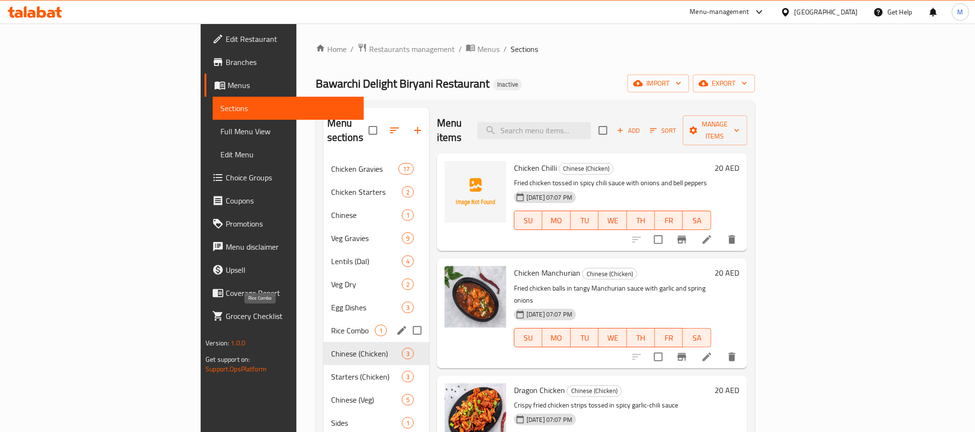
click at [331, 325] on span "Rice Combo" at bounding box center [353, 331] width 44 height 12
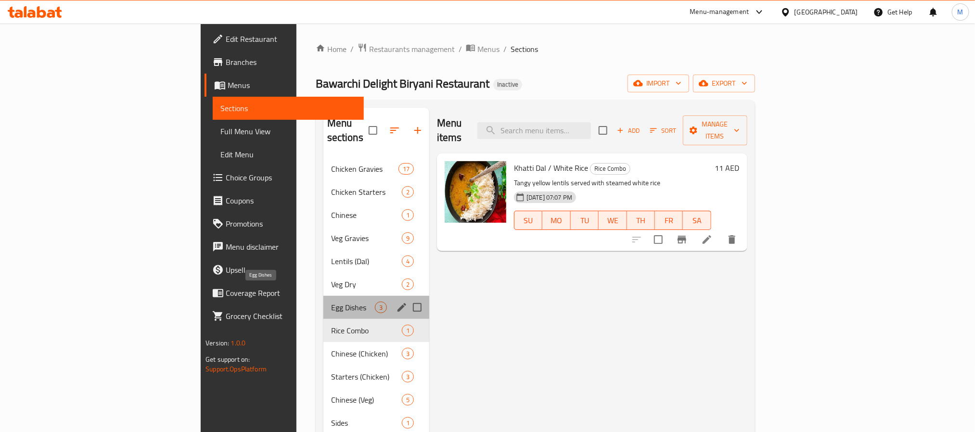
click at [331, 302] on span "Egg Dishes" at bounding box center [353, 308] width 44 height 12
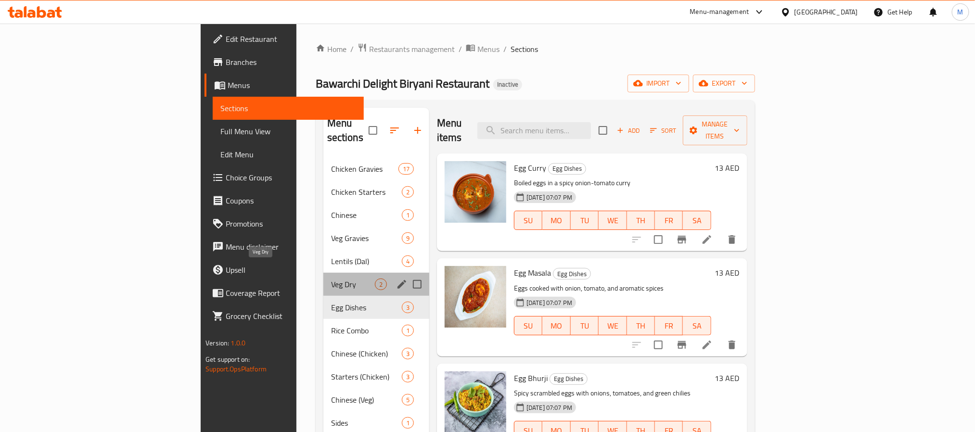
click at [331, 279] on span "Veg Dry" at bounding box center [353, 285] width 44 height 12
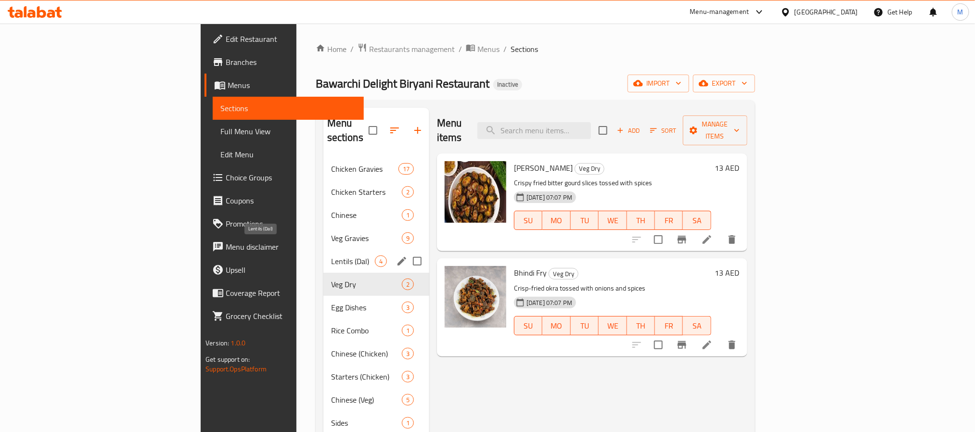
click at [331, 256] on span "Lentils (Dal)" at bounding box center [353, 262] width 44 height 12
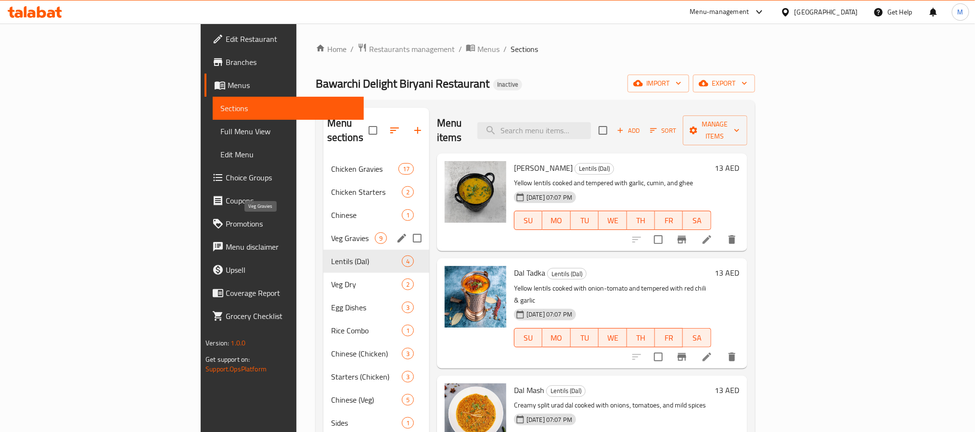
click at [331, 232] on span "Veg Gravies" at bounding box center [353, 238] width 44 height 12
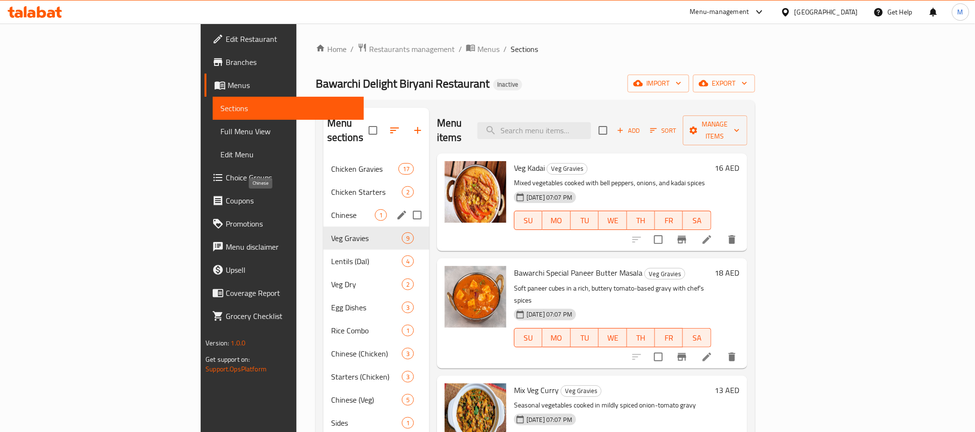
click at [331, 209] on span "Chinese" at bounding box center [353, 215] width 44 height 12
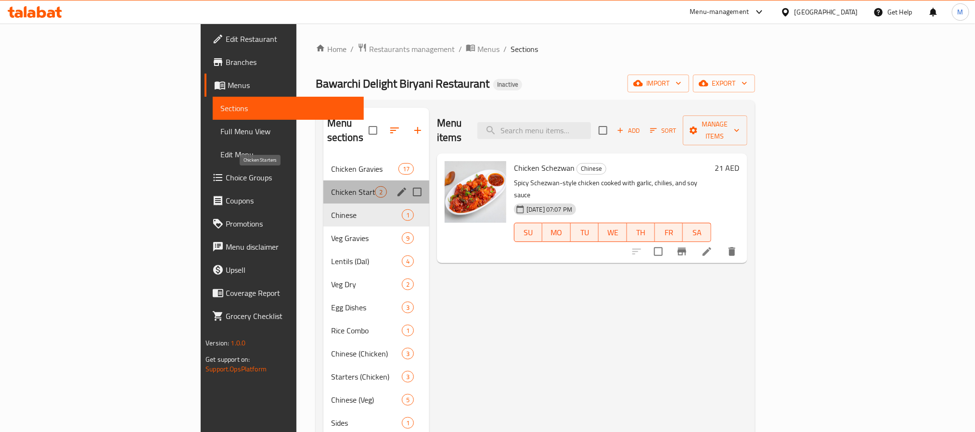
click at [331, 186] on span "Chicken Starters" at bounding box center [353, 192] width 44 height 12
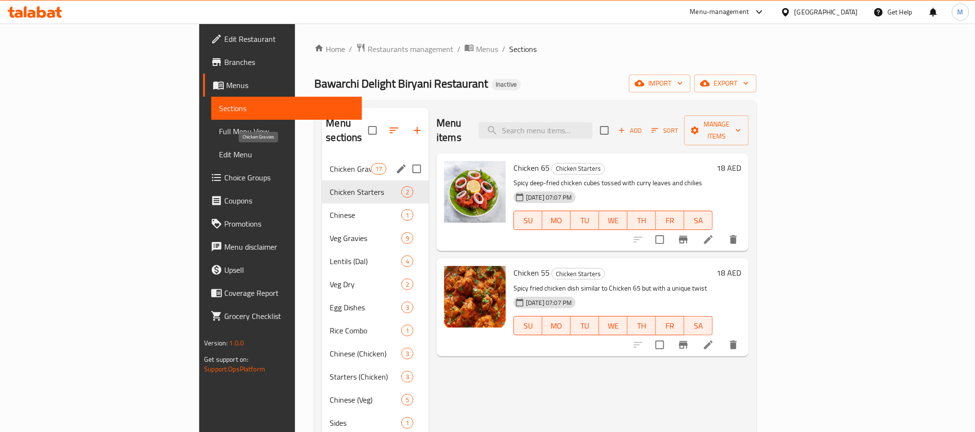
click at [330, 163] on span "Chicken Gravies" at bounding box center [350, 169] width 41 height 12
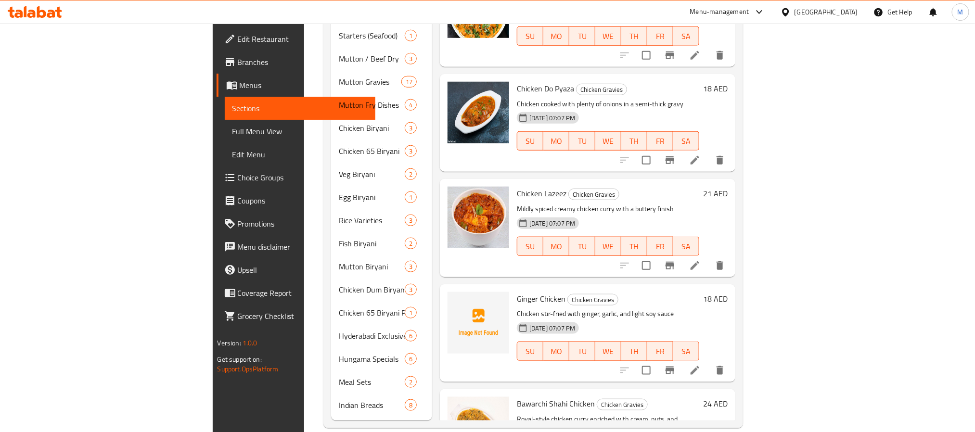
click at [517, 292] on span "Ginger Chicken" at bounding box center [541, 299] width 49 height 14
copy h6 "Ginger Chicken"
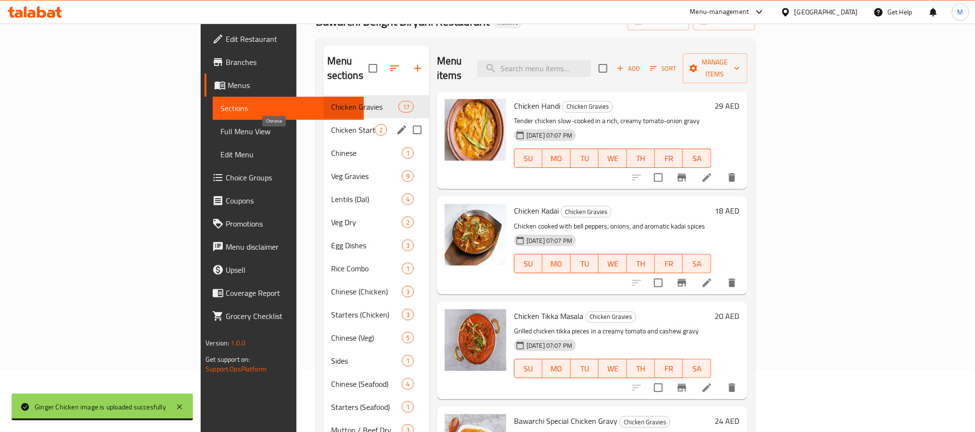
scroll to position [0, 0]
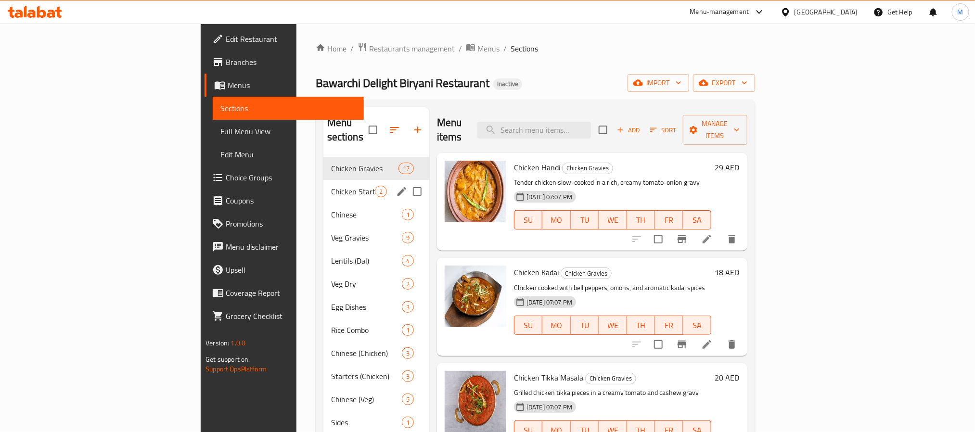
click at [323, 180] on div "Chicken Starters 2" at bounding box center [376, 191] width 106 height 23
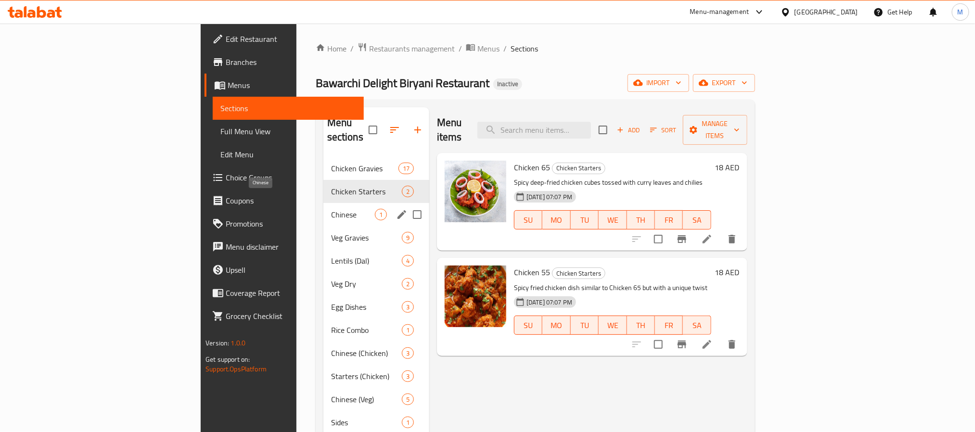
click at [331, 209] on span "Chinese" at bounding box center [353, 215] width 44 height 12
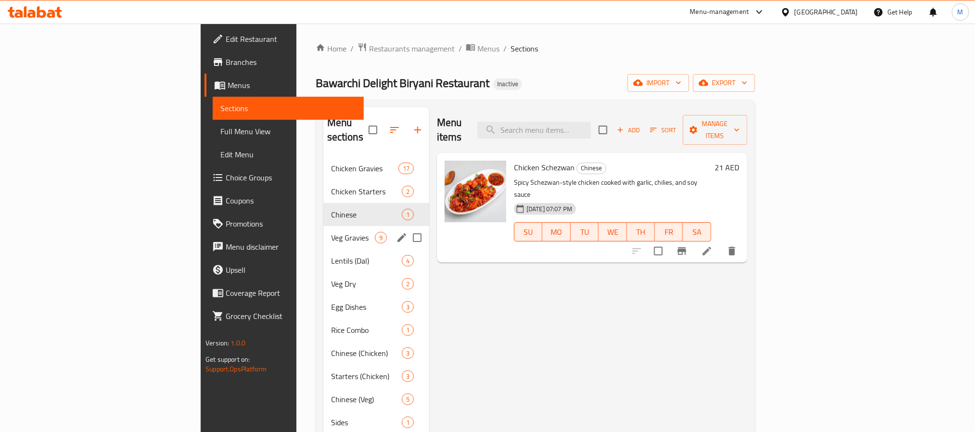
click at [331, 232] on span "Veg Gravies" at bounding box center [353, 238] width 44 height 12
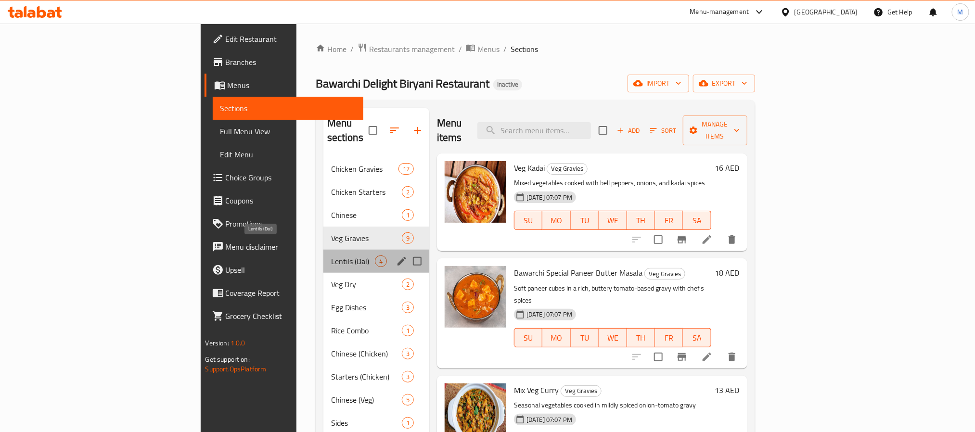
click at [331, 256] on span "Lentils (Dal)" at bounding box center [353, 262] width 44 height 12
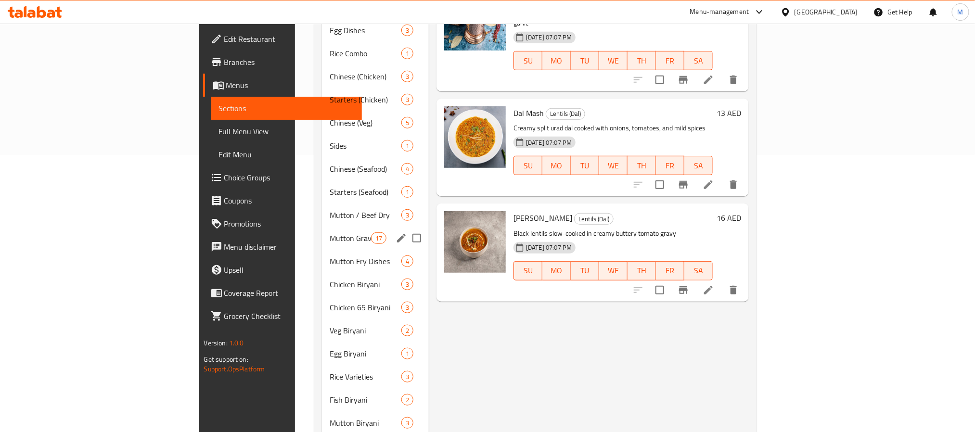
scroll to position [144, 0]
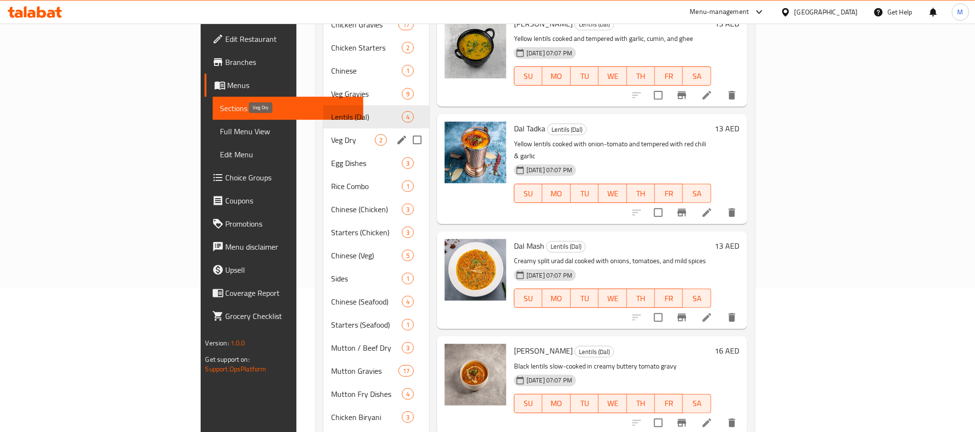
click at [331, 134] on span "Veg Dry" at bounding box center [353, 140] width 44 height 12
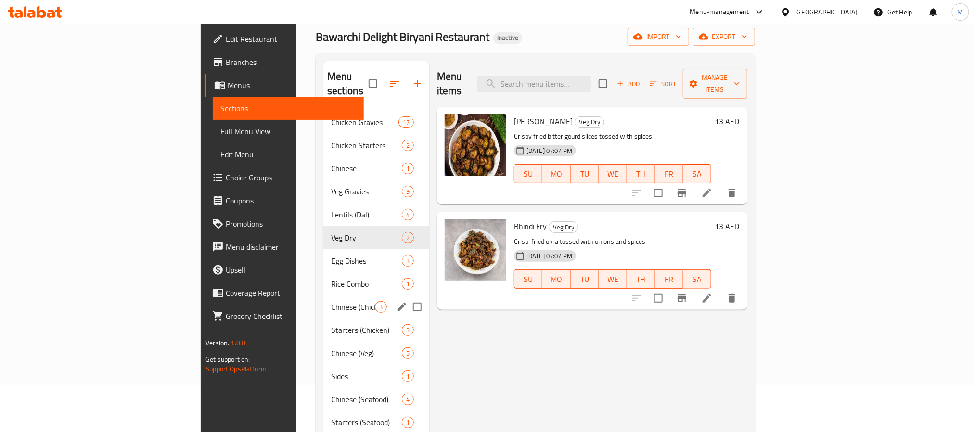
scroll to position [72, 0]
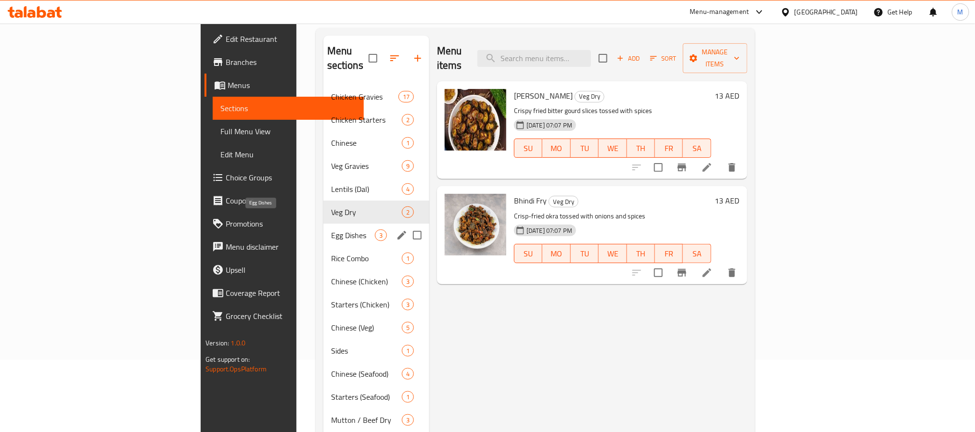
click at [331, 230] on span "Egg Dishes" at bounding box center [353, 236] width 44 height 12
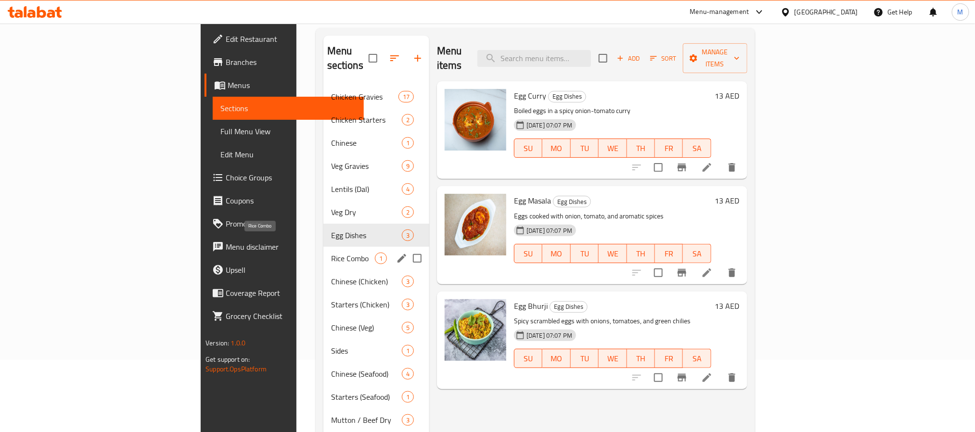
click at [331, 253] on span "Rice Combo" at bounding box center [353, 259] width 44 height 12
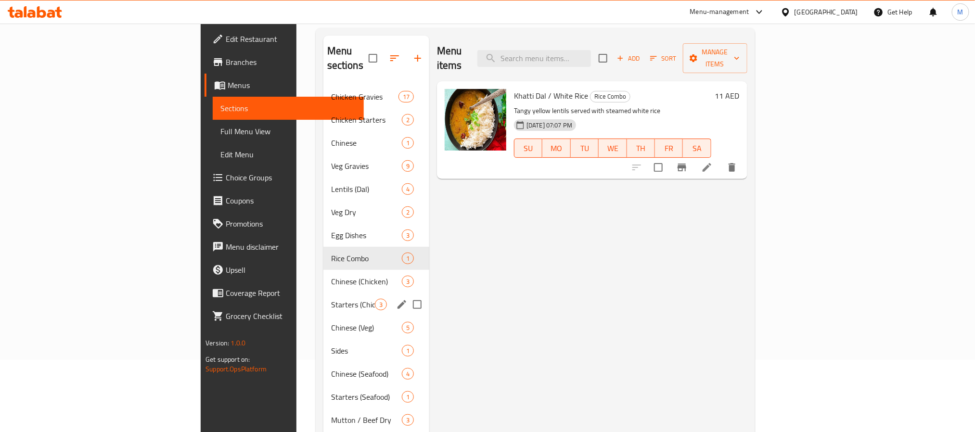
click at [323, 293] on div "Starters (Chicken) 3" at bounding box center [376, 304] width 106 height 23
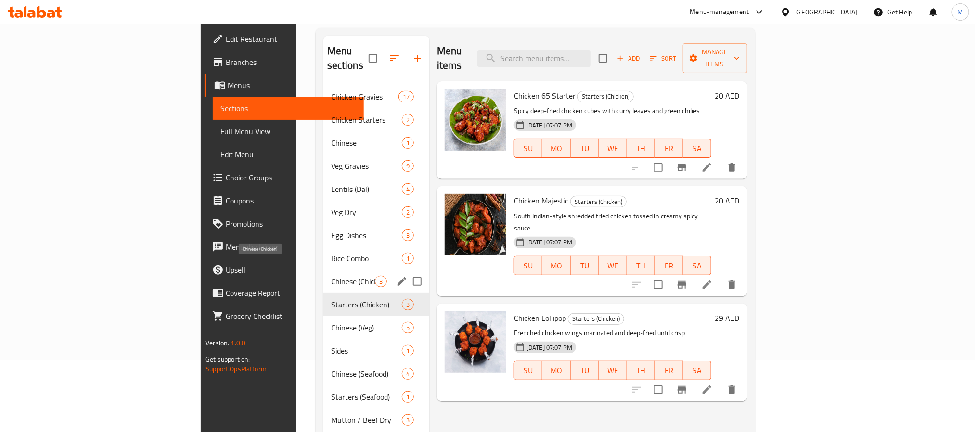
click at [331, 276] on span "Chinese (Chicken)" at bounding box center [353, 282] width 44 height 12
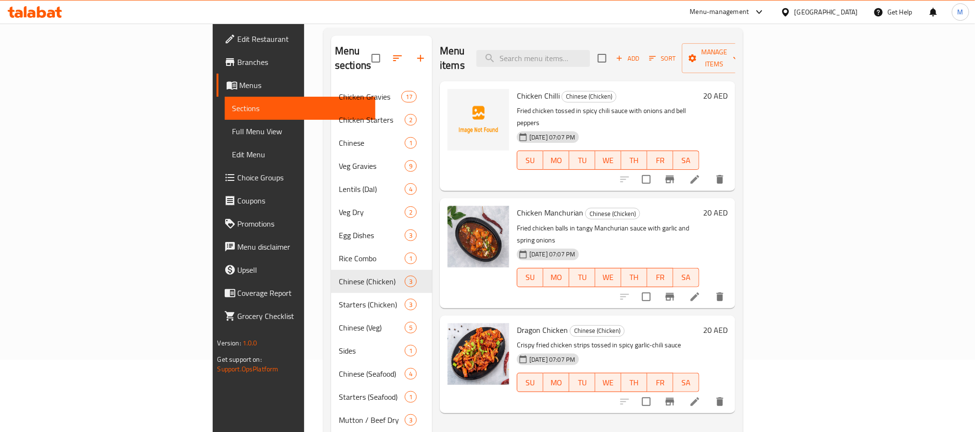
click at [517, 89] on span "Chicken Chilli" at bounding box center [538, 96] width 43 height 14
copy h6 "Chicken Chilli"
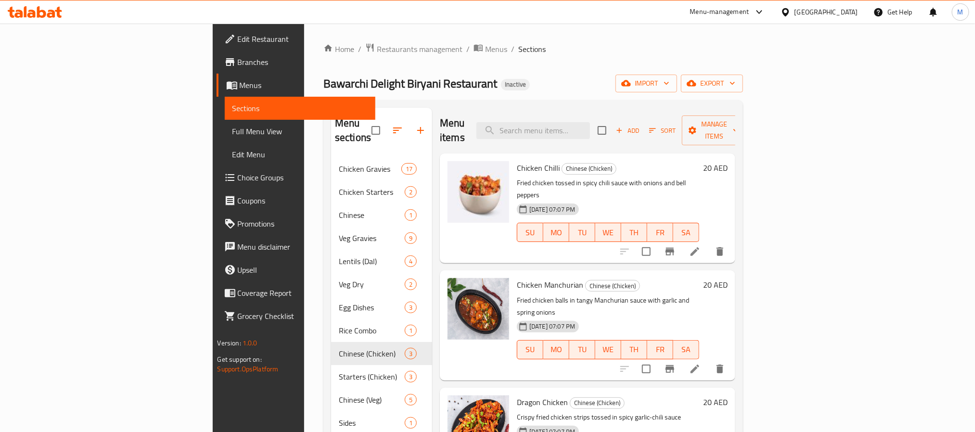
click at [743, 90] on button "export" at bounding box center [712, 84] width 62 height 18
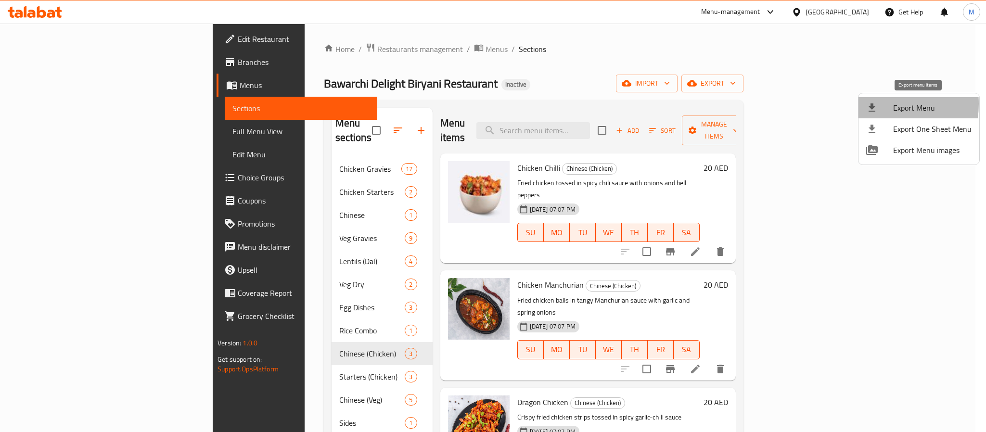
click at [871, 104] on icon at bounding box center [872, 107] width 7 height 8
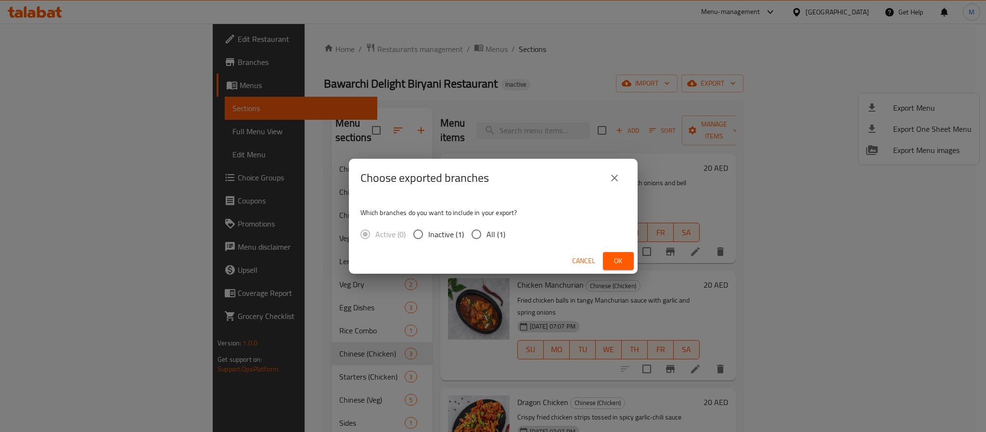
click at [488, 236] on span "All (1)" at bounding box center [495, 235] width 19 height 12
click at [486, 236] on input "All (1)" at bounding box center [476, 234] width 20 height 20
radio input "true"
click at [611, 254] on button "Ok" at bounding box center [618, 261] width 31 height 18
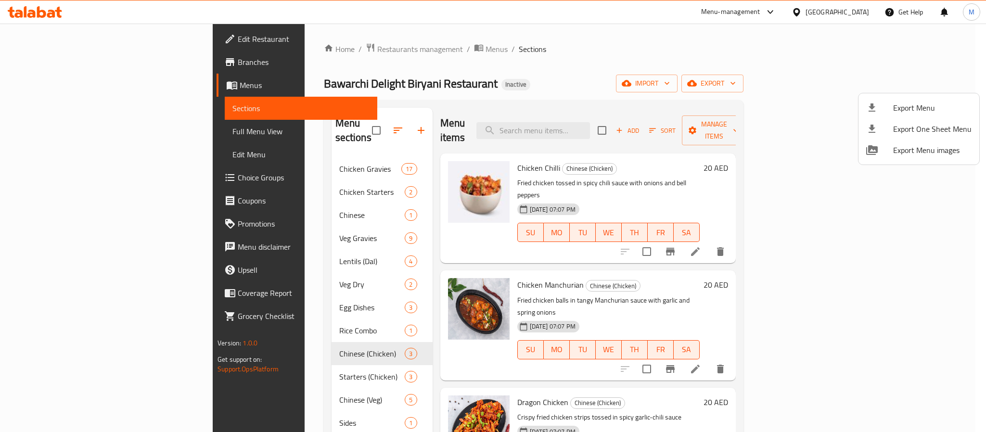
click at [857, 12] on div at bounding box center [493, 216] width 986 height 432
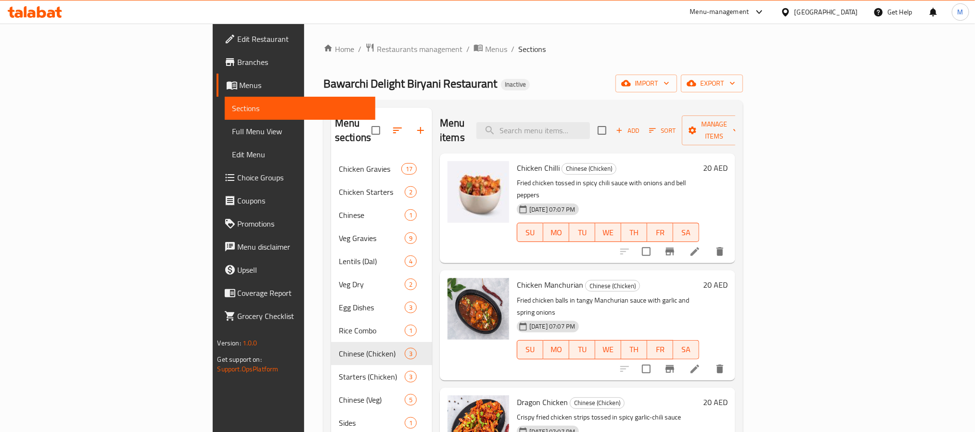
click at [829, 13] on div "[GEOGRAPHIC_DATA]" at bounding box center [826, 12] width 64 height 11
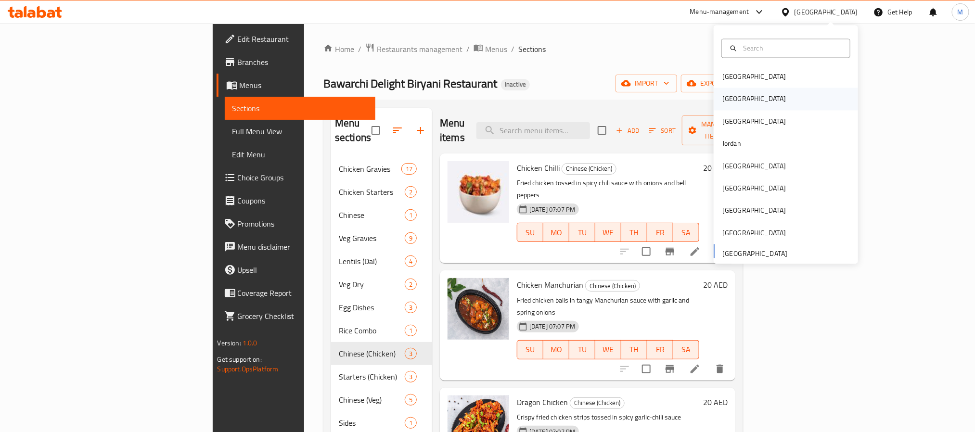
click at [737, 100] on div "Egypt" at bounding box center [786, 99] width 144 height 22
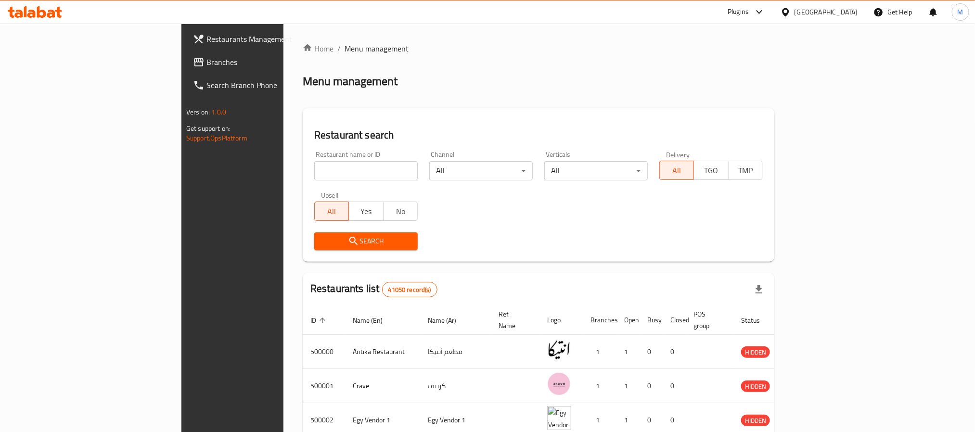
click at [206, 65] on span "Branches" at bounding box center [271, 62] width 130 height 12
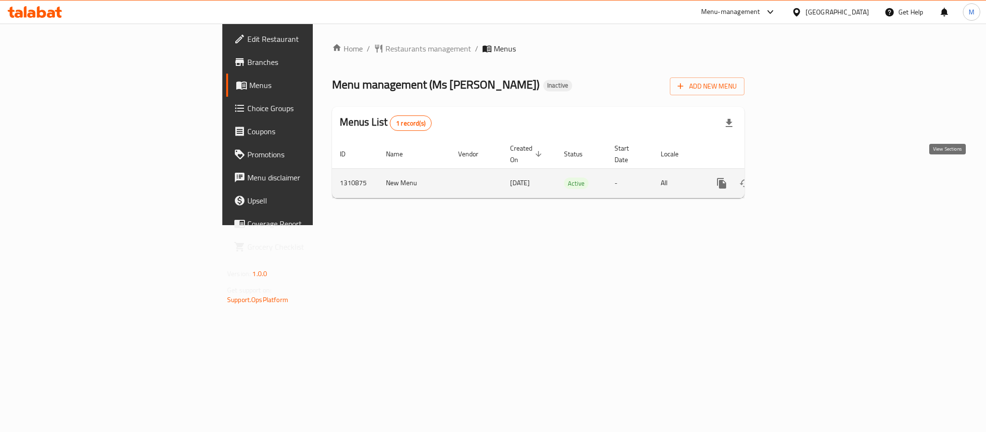
click at [797, 178] on icon "enhanced table" at bounding box center [791, 184] width 12 height 12
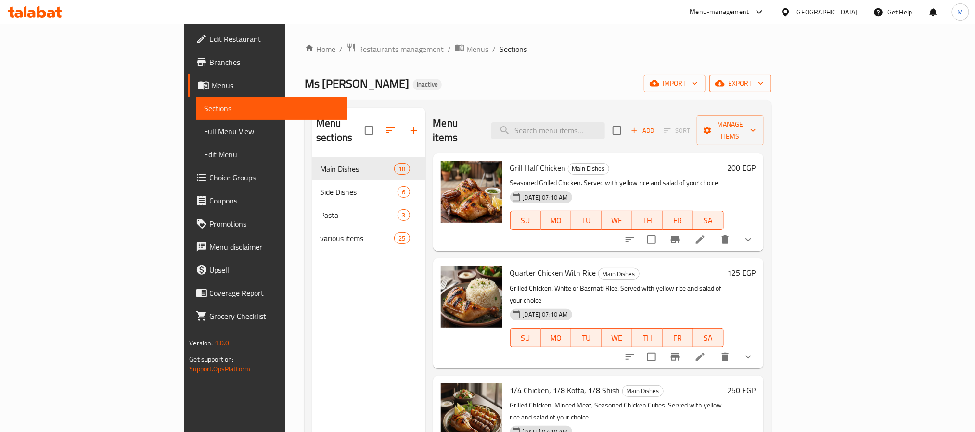
click at [764, 89] on span "export" at bounding box center [740, 83] width 47 height 12
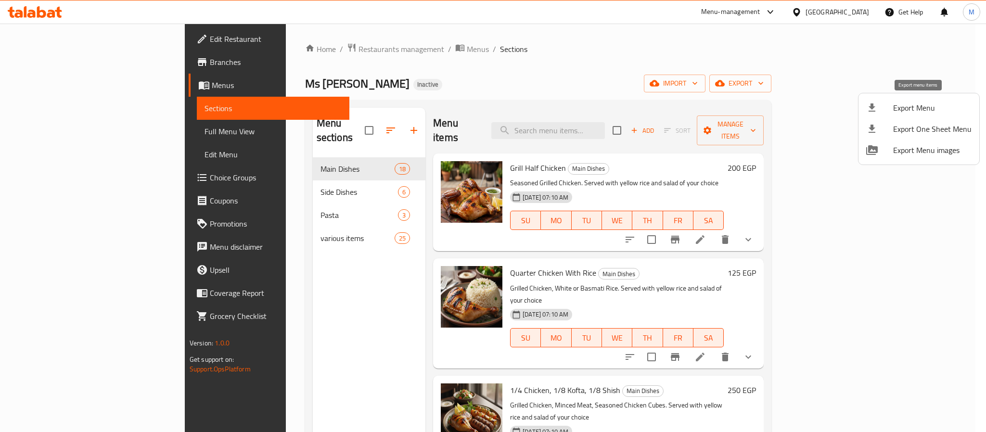
click at [899, 111] on span "Export Menu" at bounding box center [932, 108] width 78 height 12
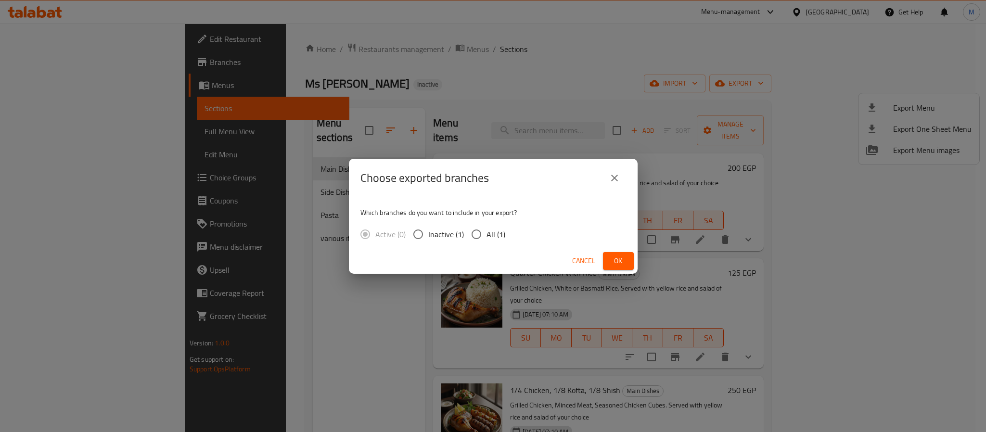
click at [488, 259] on div "Cancel Ok" at bounding box center [493, 261] width 289 height 26
click at [498, 231] on span "All (1)" at bounding box center [495, 235] width 19 height 12
click at [486, 231] on input "All (1)" at bounding box center [476, 234] width 20 height 20
radio input "true"
click at [615, 260] on span "Ok" at bounding box center [618, 261] width 15 height 12
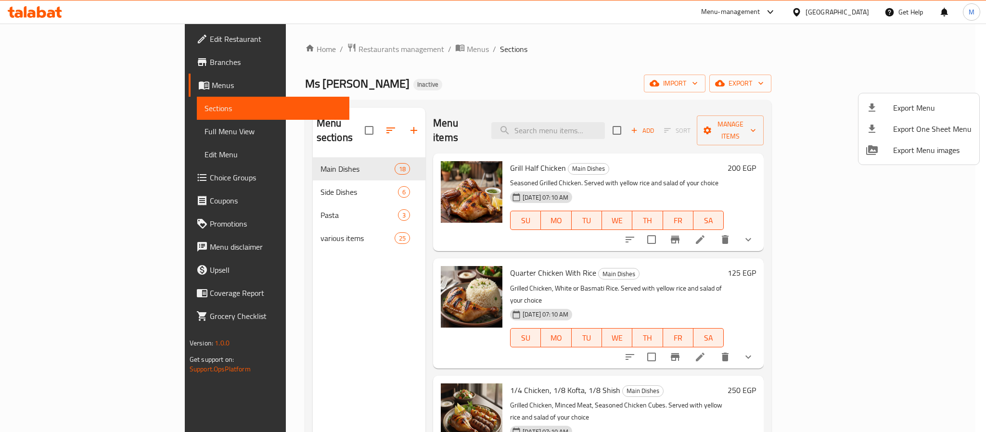
click at [858, 16] on div at bounding box center [493, 216] width 986 height 432
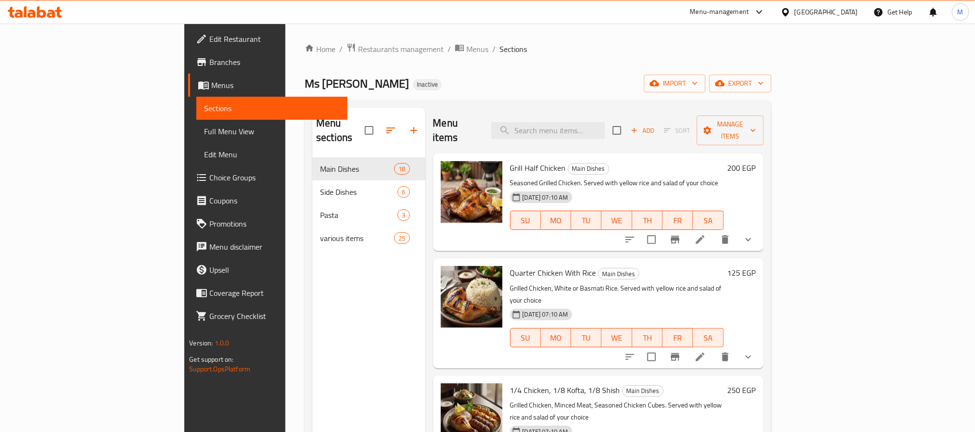
click at [849, 12] on div "Egypt" at bounding box center [826, 12] width 64 height 11
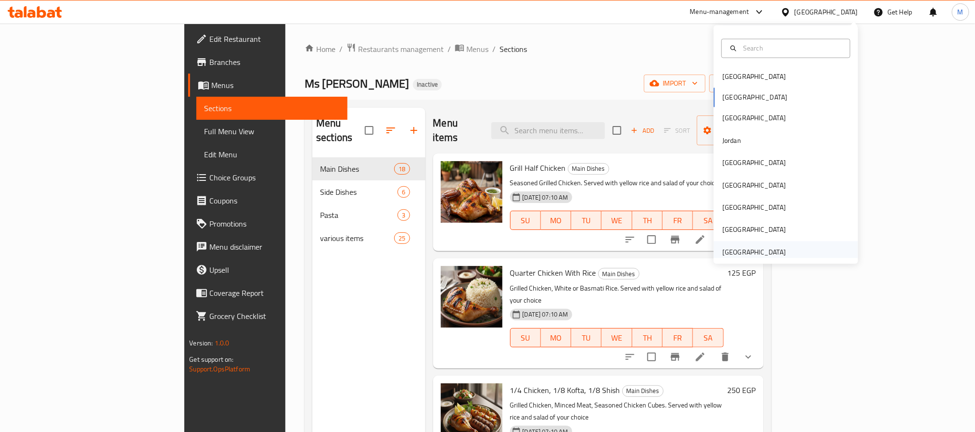
click at [760, 247] on div "[GEOGRAPHIC_DATA]" at bounding box center [754, 252] width 64 height 11
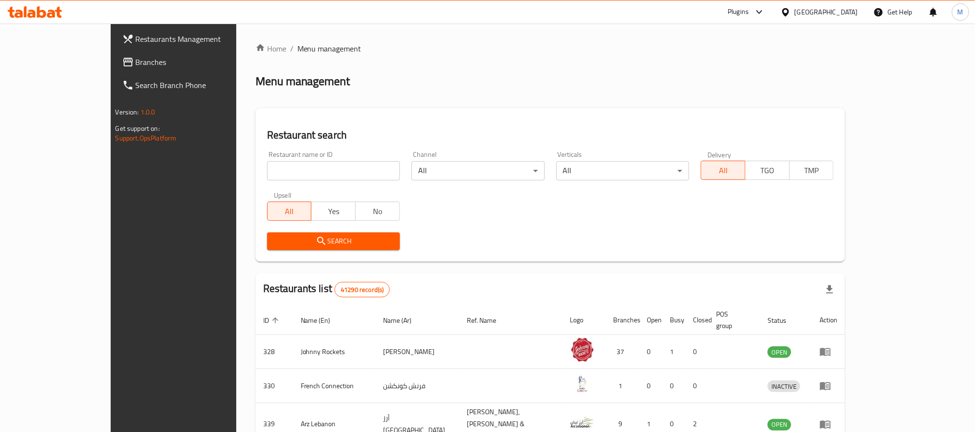
click at [136, 58] on span "Branches" at bounding box center [201, 62] width 130 height 12
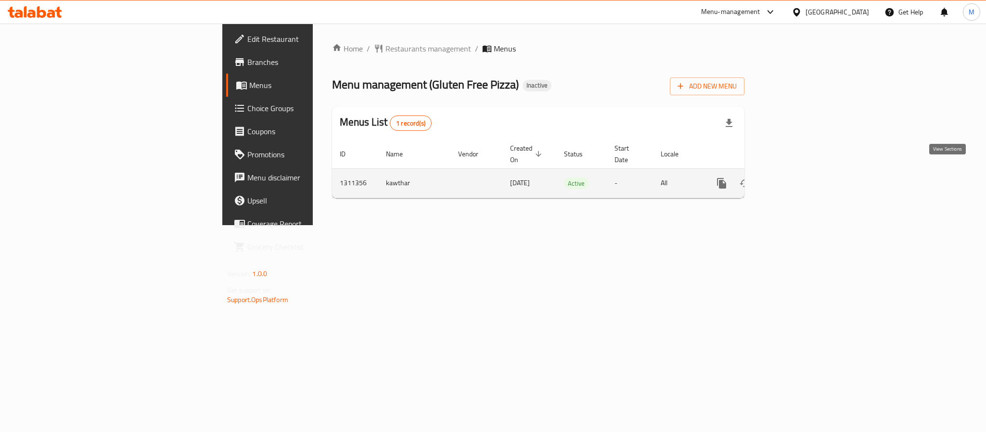
click at [797, 178] on icon "enhanced table" at bounding box center [791, 184] width 12 height 12
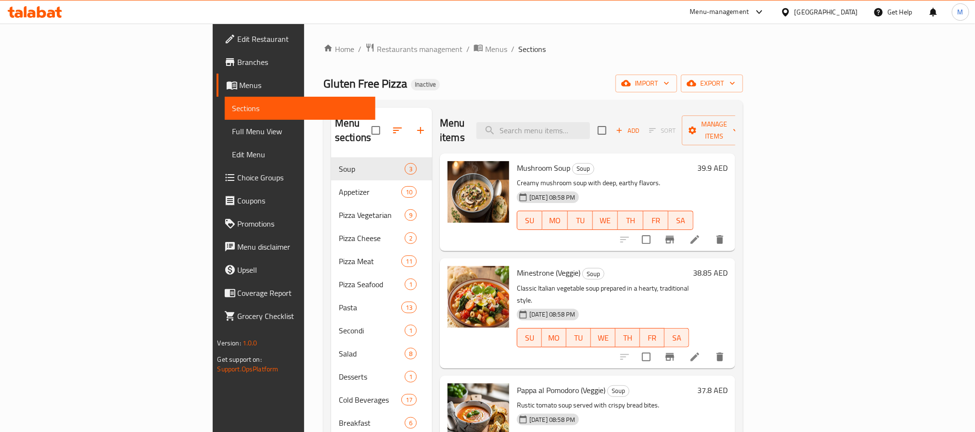
click at [762, 88] on div "Home / Restaurants management / Menus / Sections Gluten Free Pizza Inactive imp…" at bounding box center [533, 295] width 458 height 543
click at [743, 87] on button "export" at bounding box center [712, 84] width 62 height 18
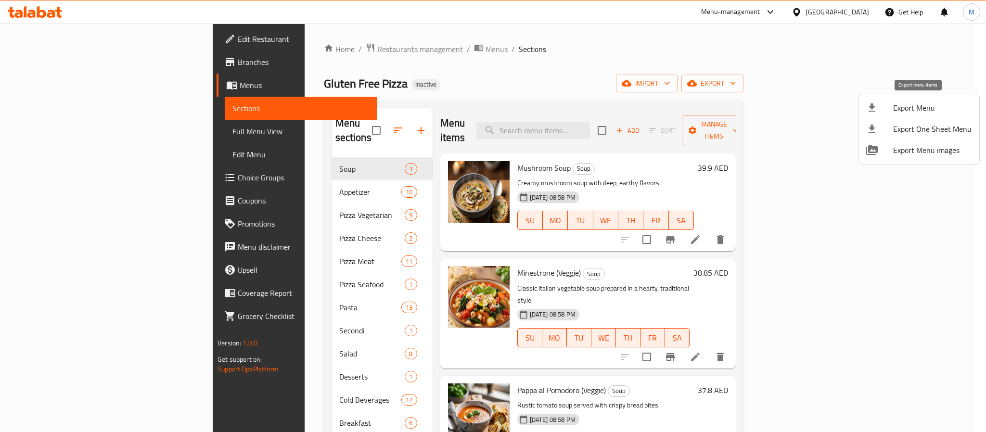
click at [930, 106] on span "Export Menu" at bounding box center [932, 108] width 78 height 12
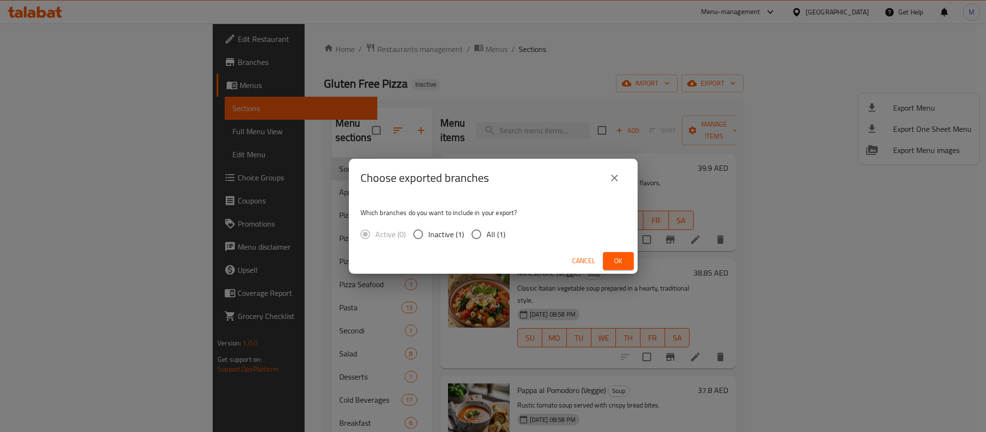
click at [488, 227] on label "All (1)" at bounding box center [485, 234] width 39 height 20
click at [486, 227] on input "All (1)" at bounding box center [476, 234] width 20 height 20
radio input "true"
click at [625, 253] on button "Ok" at bounding box center [618, 261] width 31 height 18
